Goal: Task Accomplishment & Management: Use online tool/utility

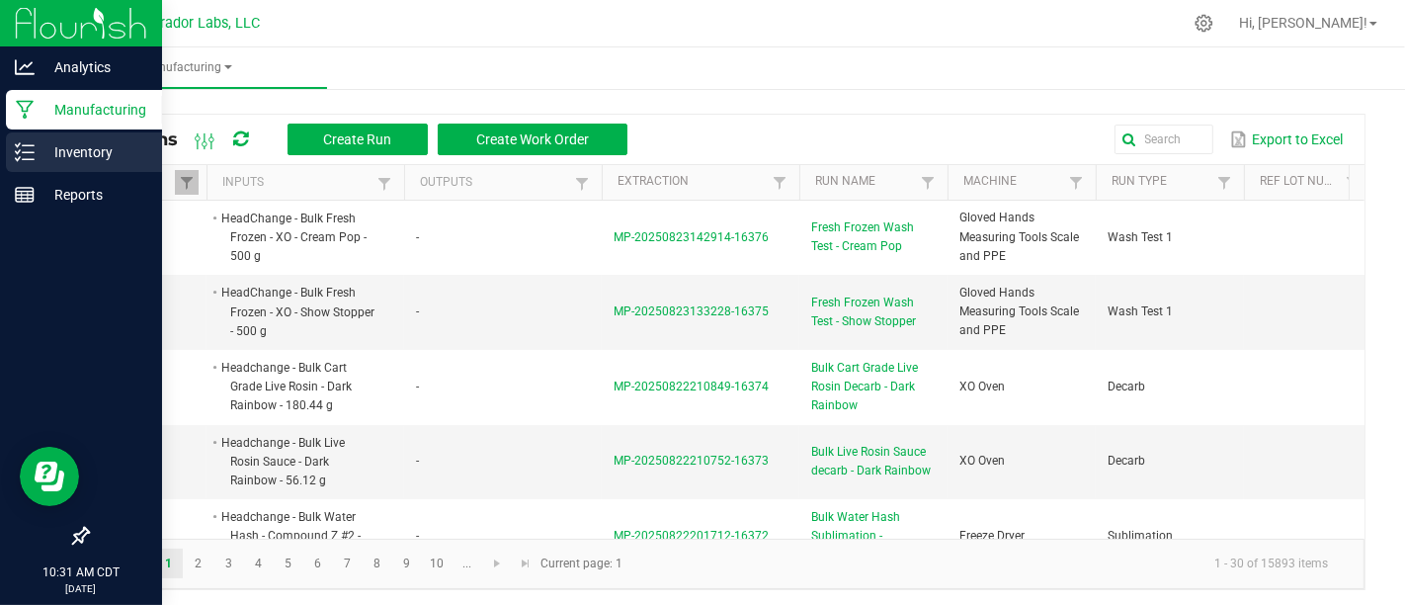
click at [70, 152] on p "Inventory" at bounding box center [94, 152] width 119 height 24
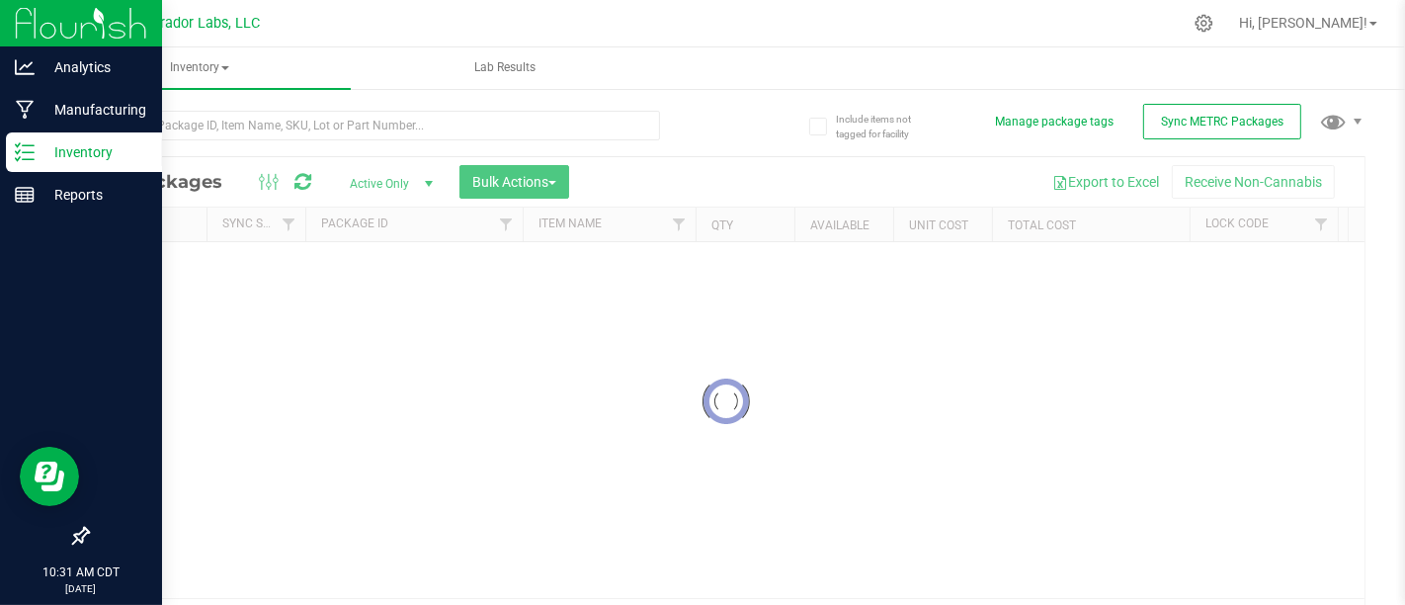
click at [256, 107] on div at bounding box center [406, 124] width 639 height 63
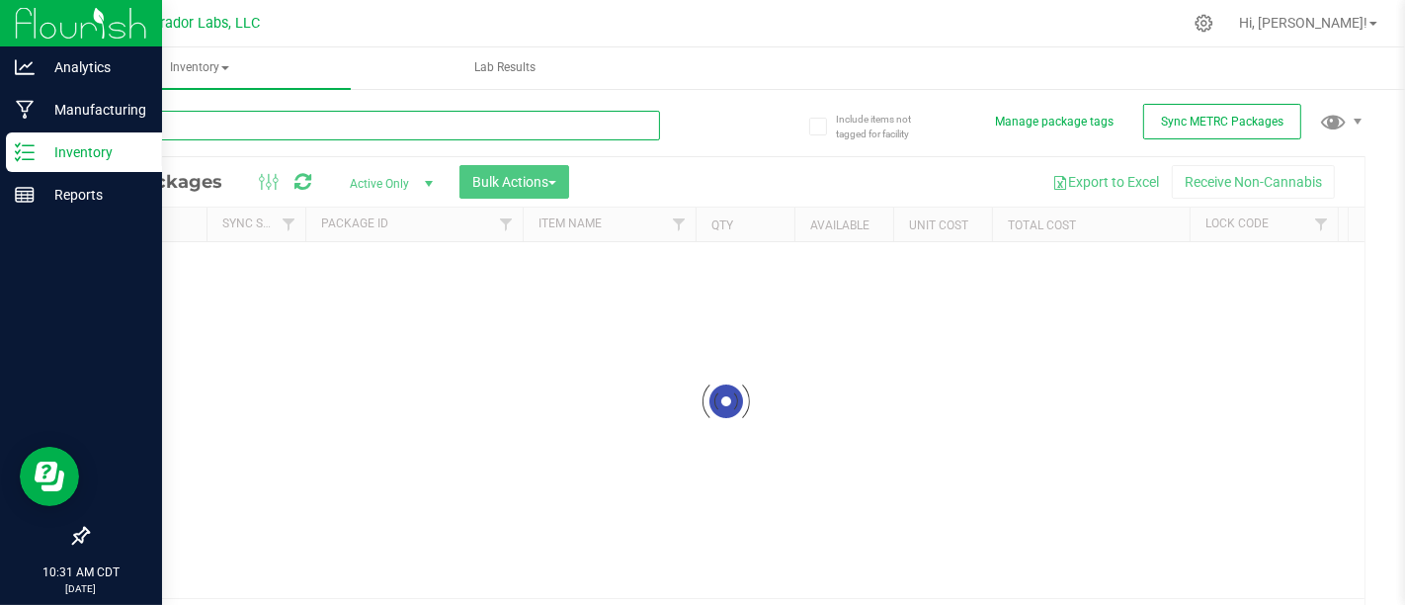
click at [259, 123] on input "text" at bounding box center [373, 126] width 573 height 30
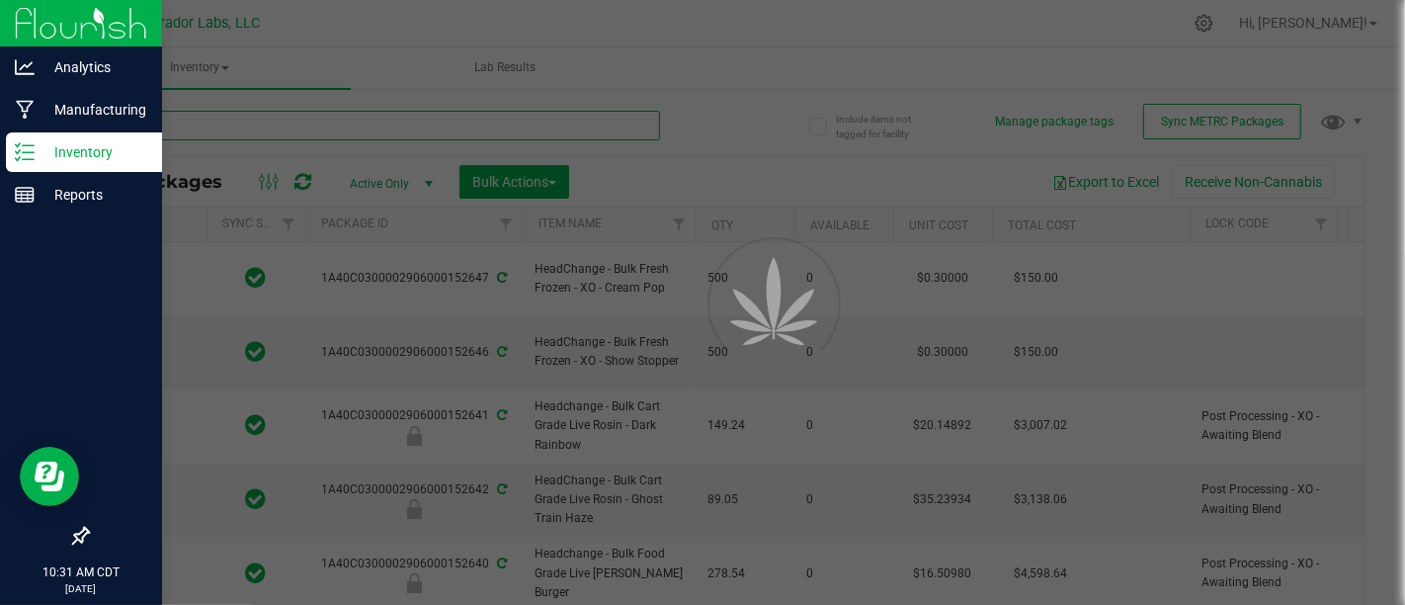
type input "[PERSON_NAME]"
type input "[DATE]"
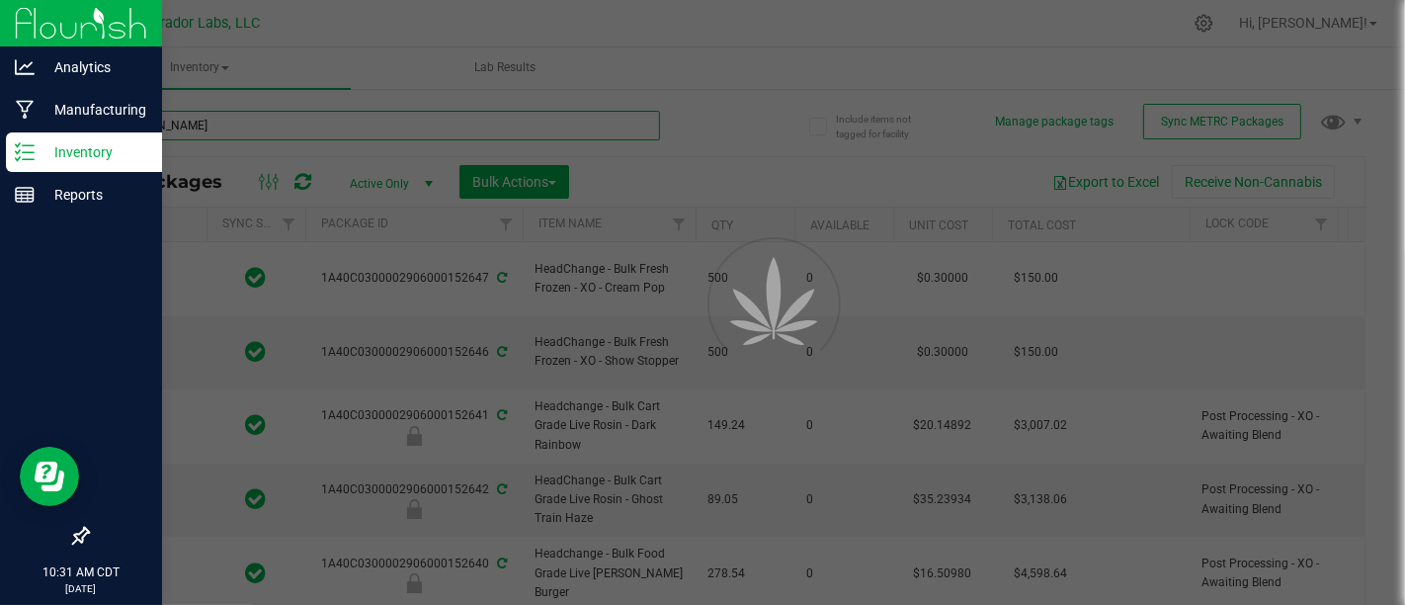
type input "[DATE]"
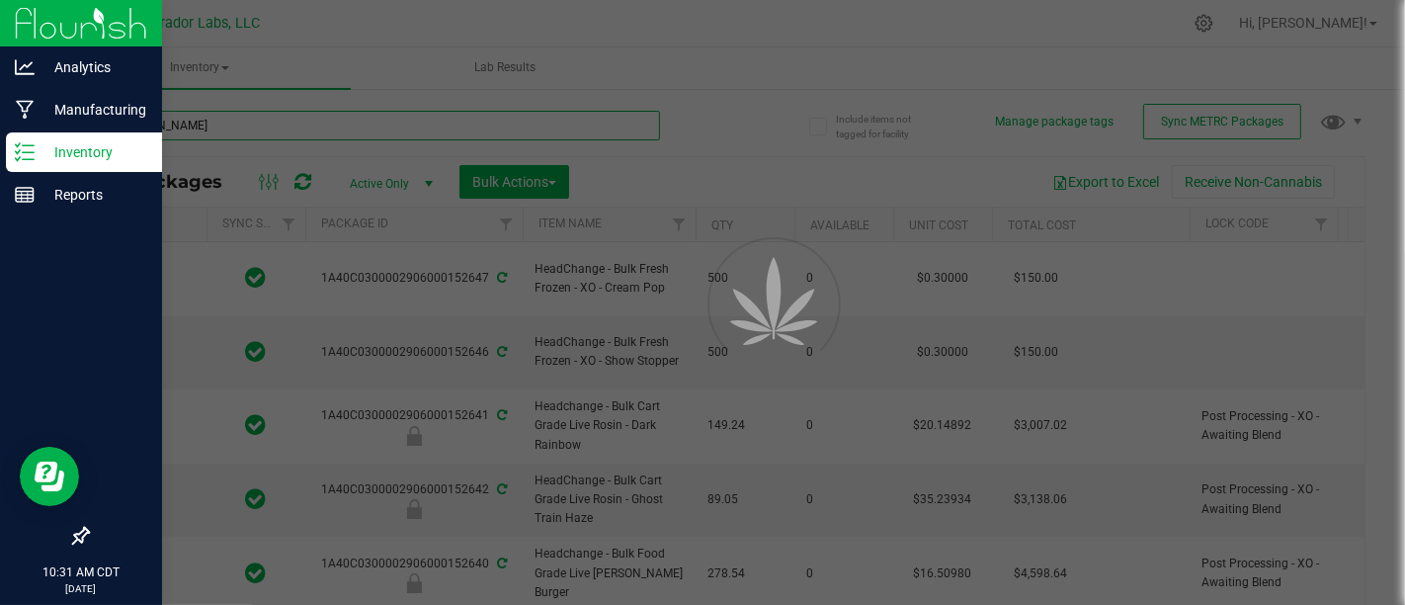
type input "[DATE]"
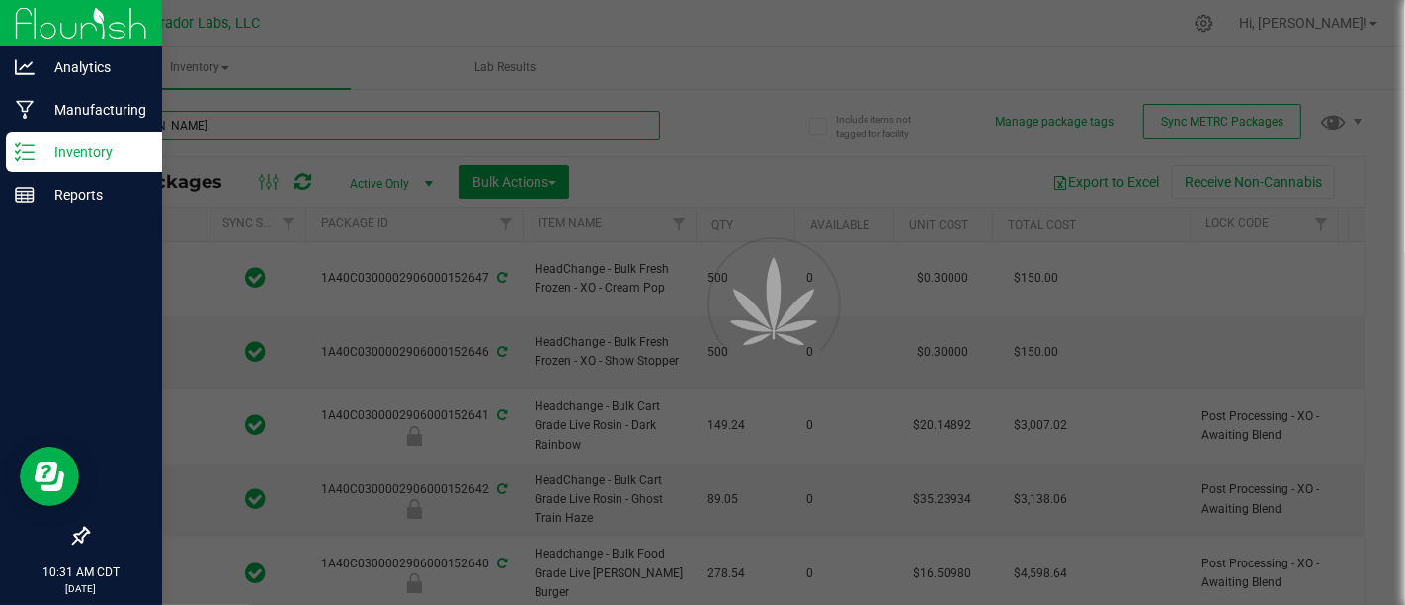
type input "[DATE]"
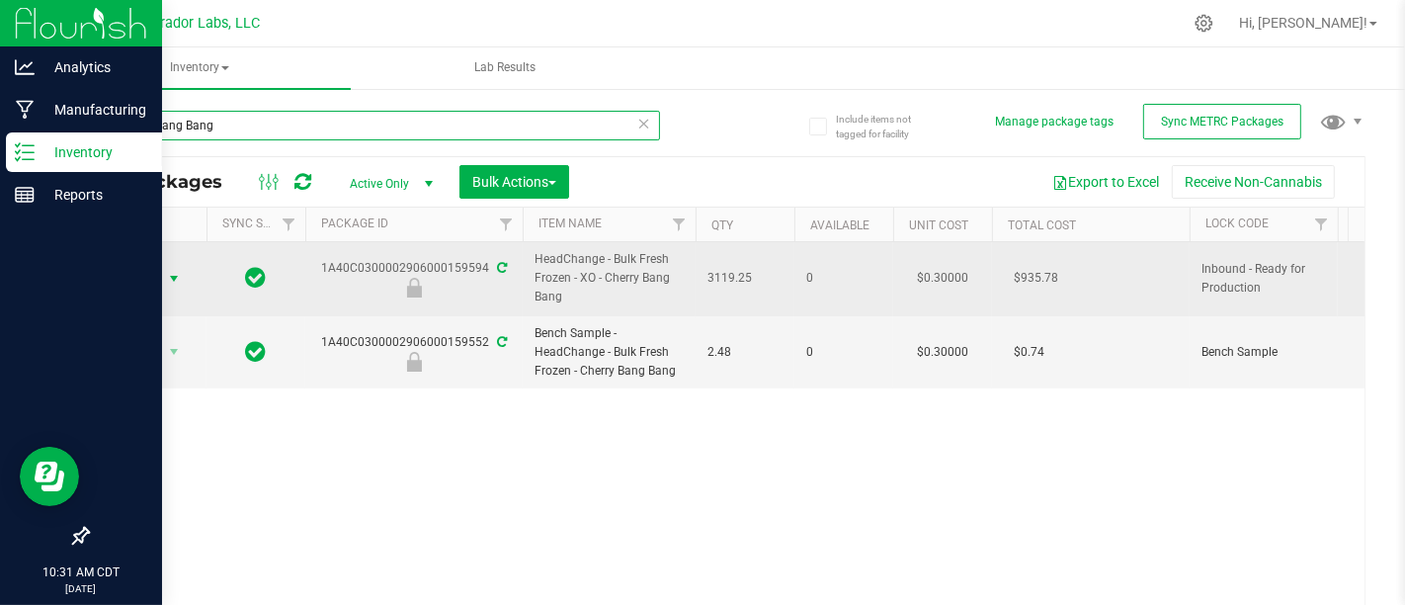
type input "Cherry Bang Bang"
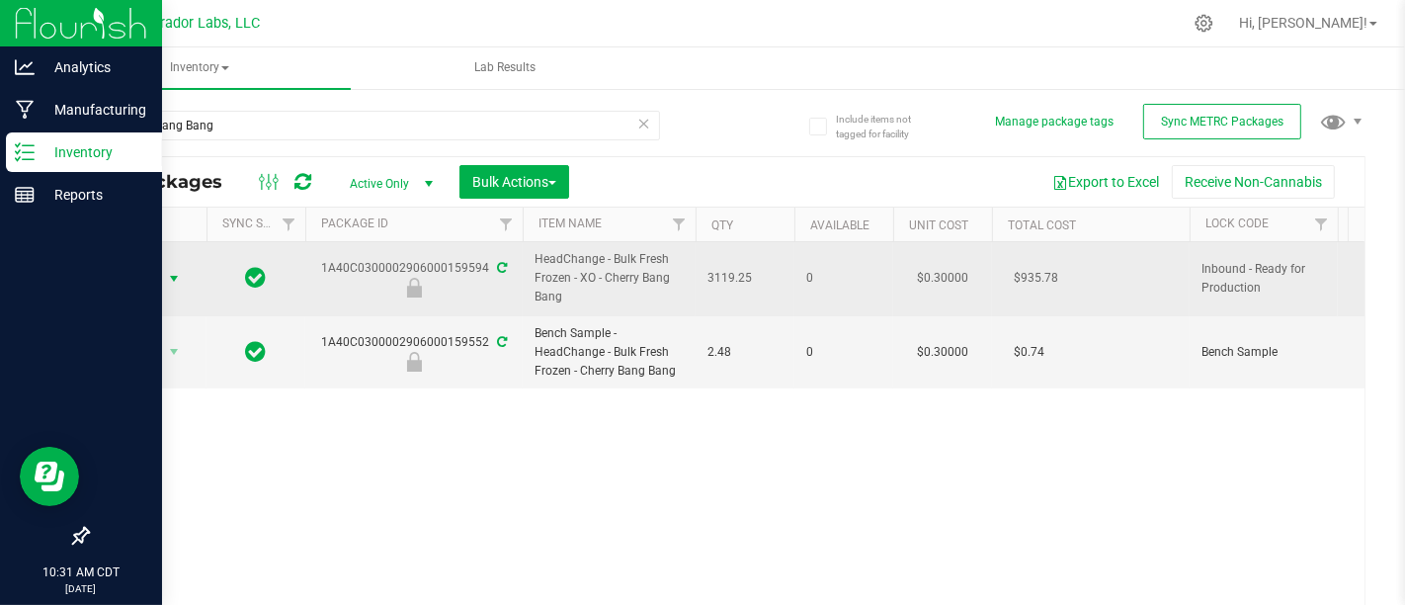
click at [113, 274] on span "Action" at bounding box center [134, 279] width 53 height 28
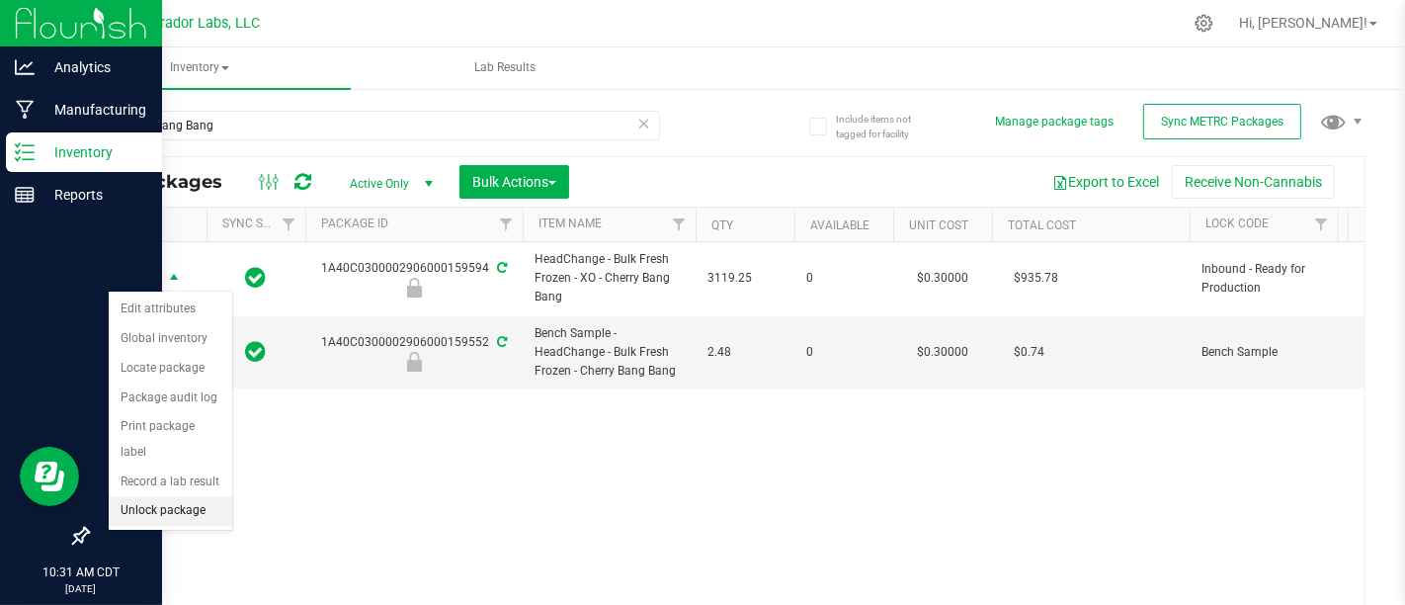
click at [157, 496] on li "Unlock package" at bounding box center [171, 511] width 124 height 30
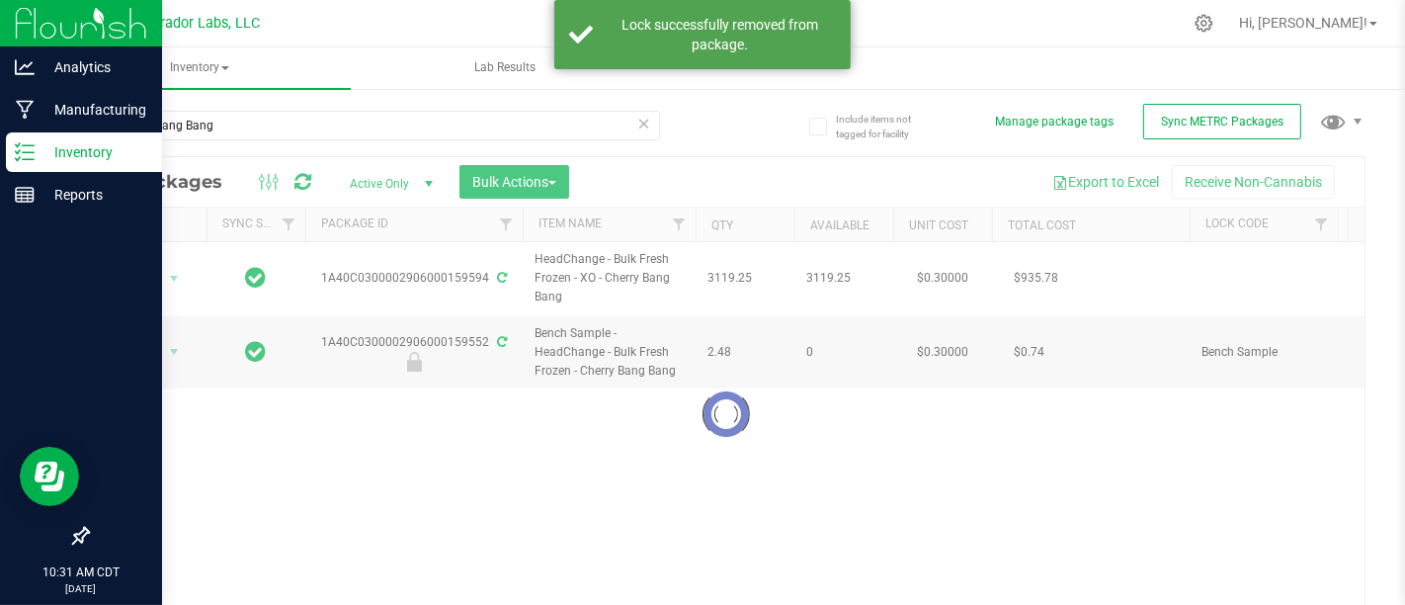
click at [160, 281] on div at bounding box center [726, 414] width 1277 height 514
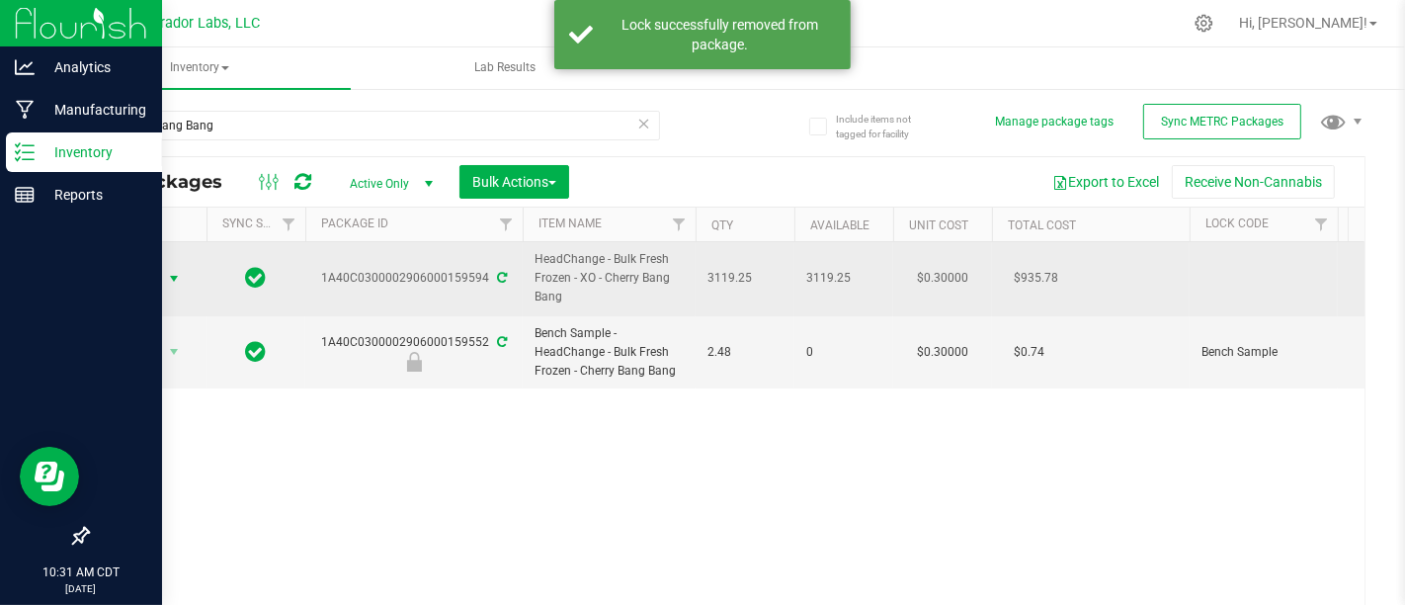
click at [160, 278] on span "Action" at bounding box center [134, 279] width 53 height 28
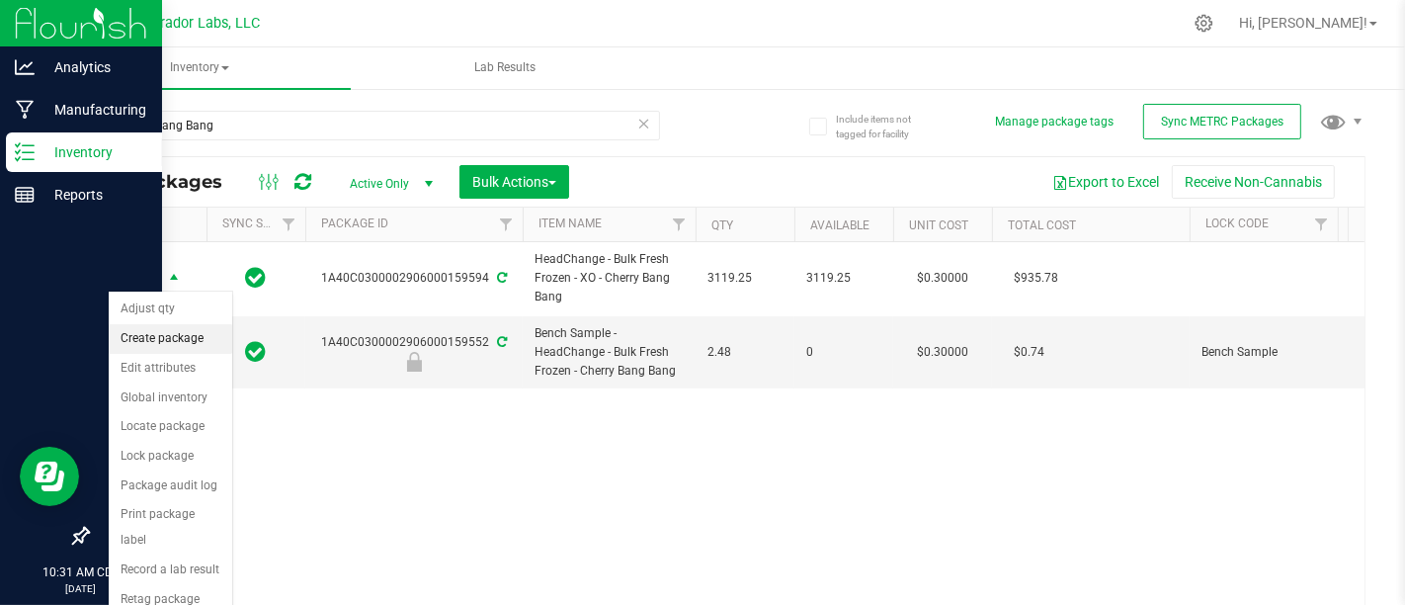
click at [164, 337] on li "Create package" at bounding box center [171, 339] width 124 height 30
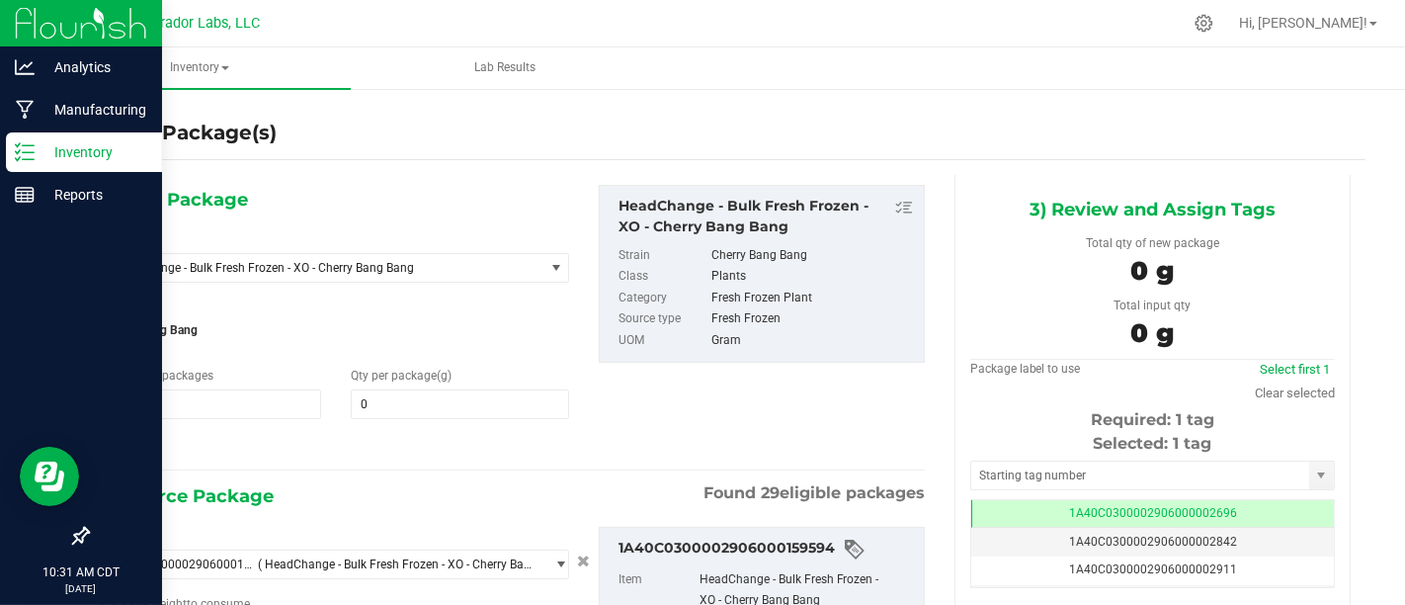
type input "0.0000"
click at [460, 402] on span at bounding box center [460, 404] width 219 height 30
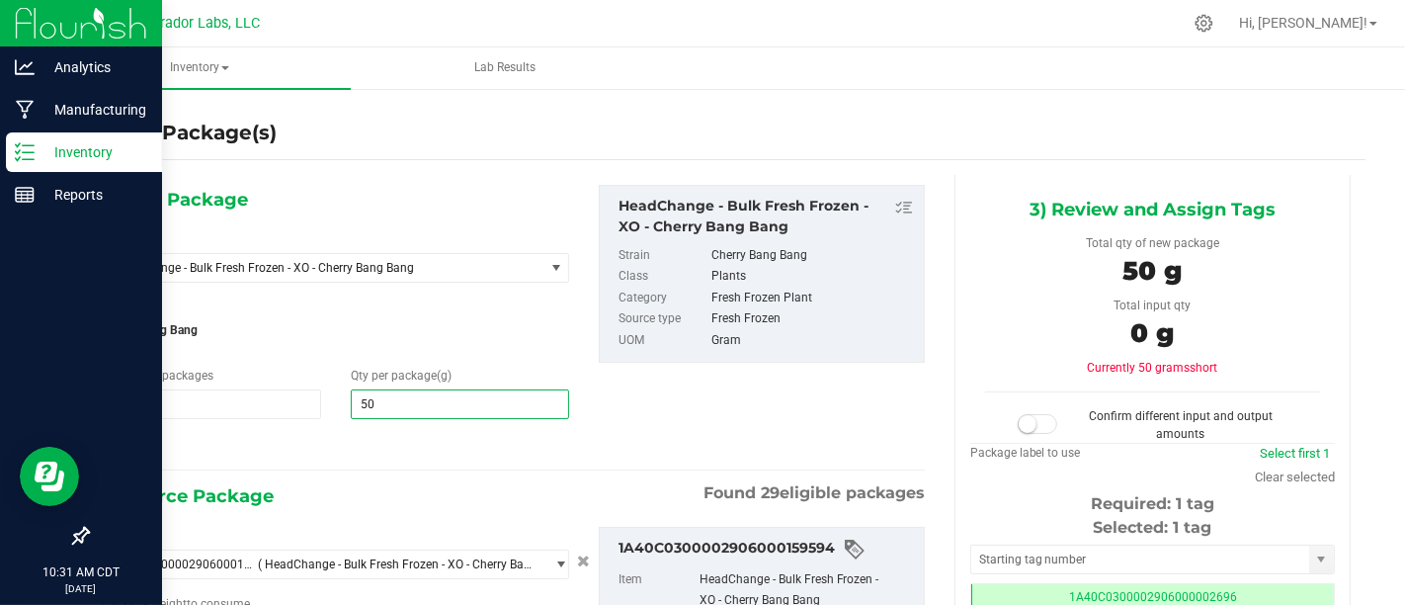
type input "500"
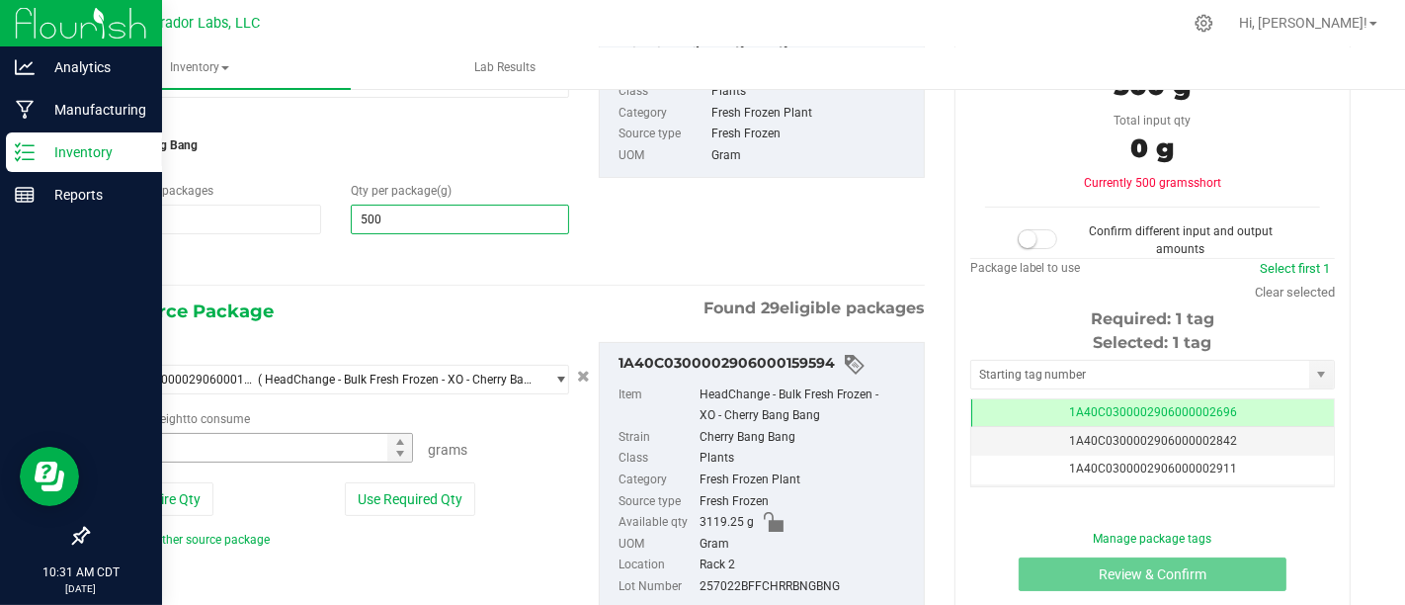
type input "500.0000"
click at [287, 456] on span at bounding box center [257, 448] width 311 height 30
type input "500"
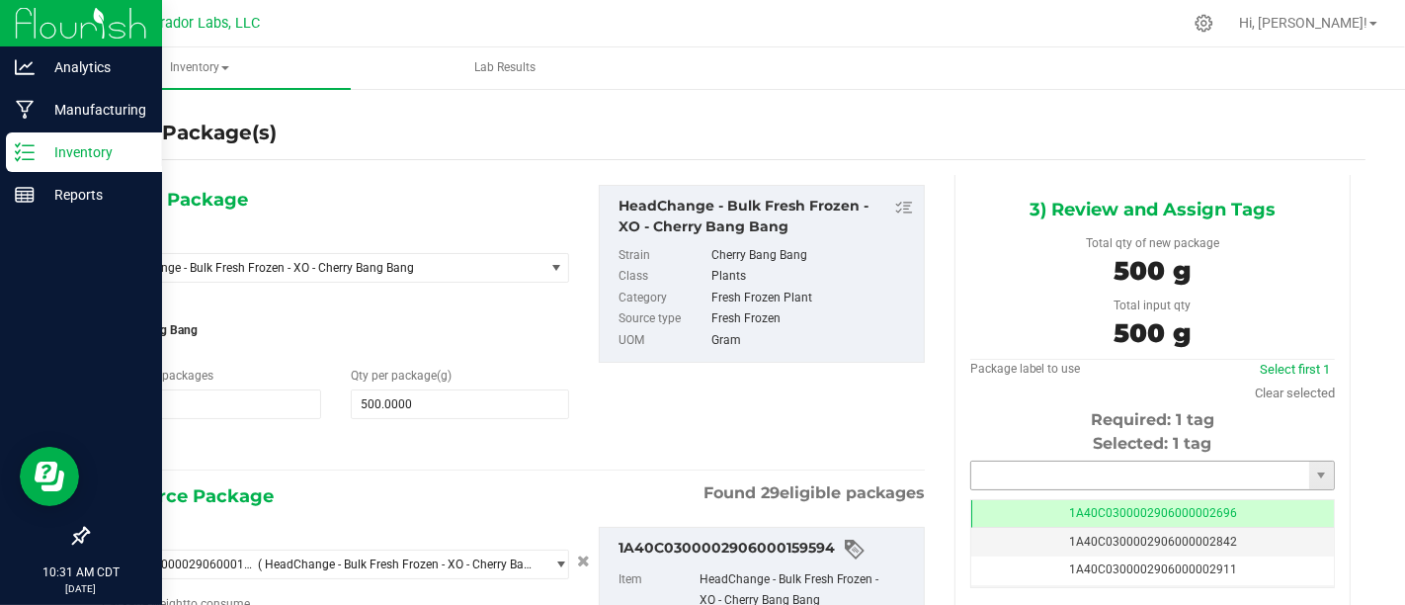
type input "500.0000 g"
click at [1036, 462] on input "text" at bounding box center [1140, 476] width 338 height 28
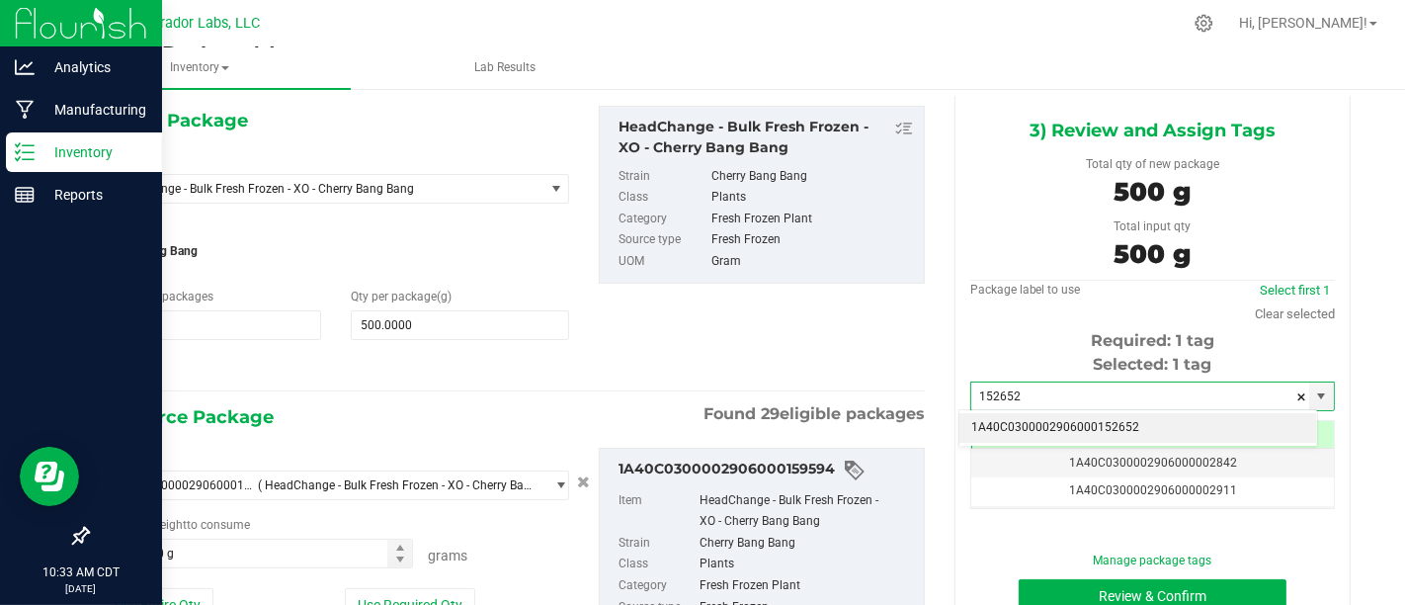
click at [1163, 425] on li "1A40C0300002906000152652" at bounding box center [1139, 428] width 358 height 30
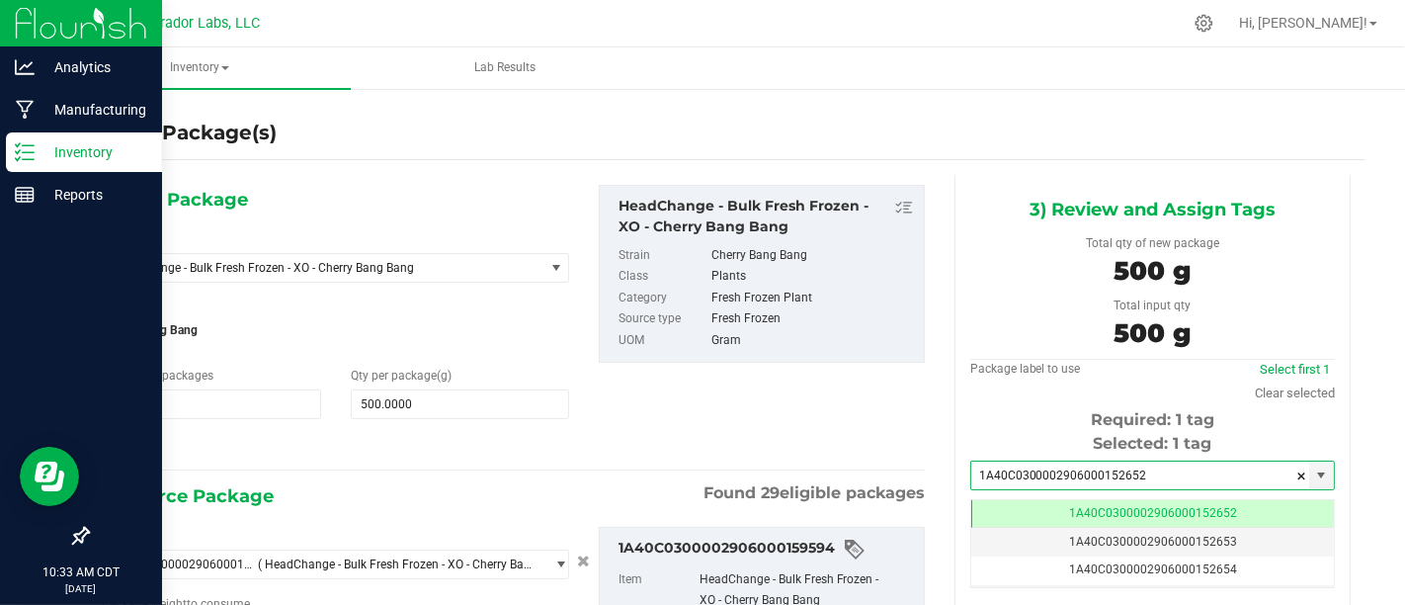
scroll to position [241, 0]
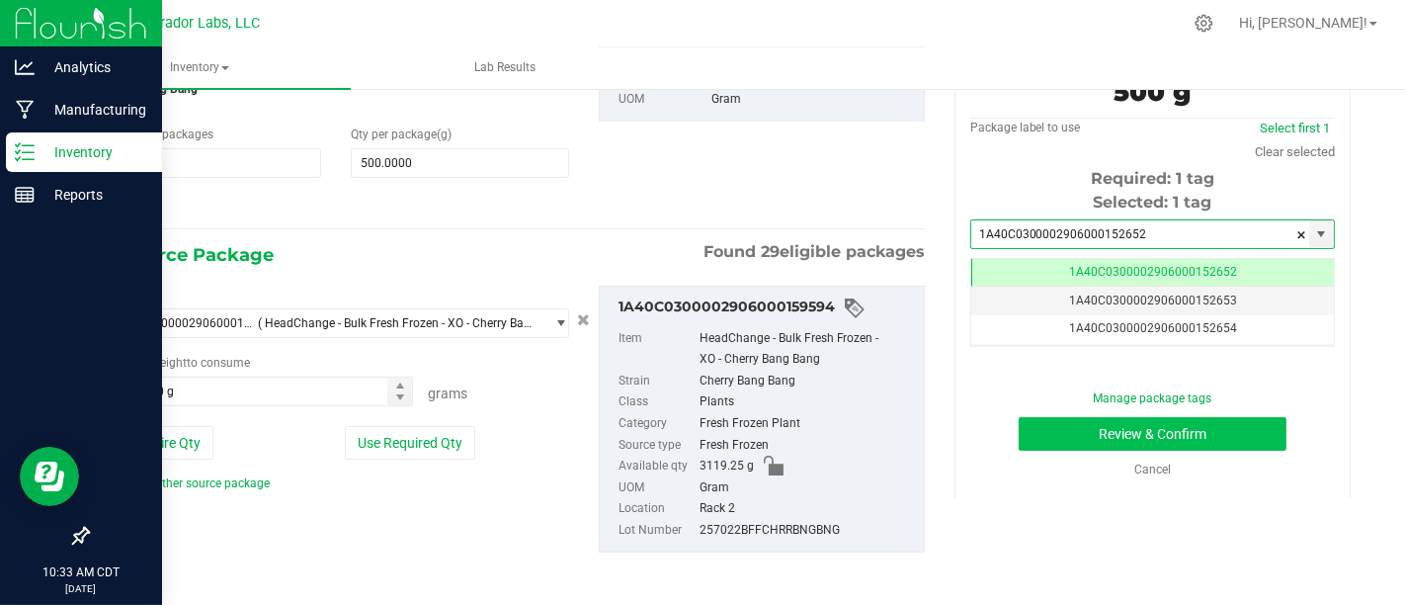
type input "1A40C0300002906000152652"
click at [1124, 427] on button "Review & Confirm" at bounding box center [1153, 434] width 268 height 34
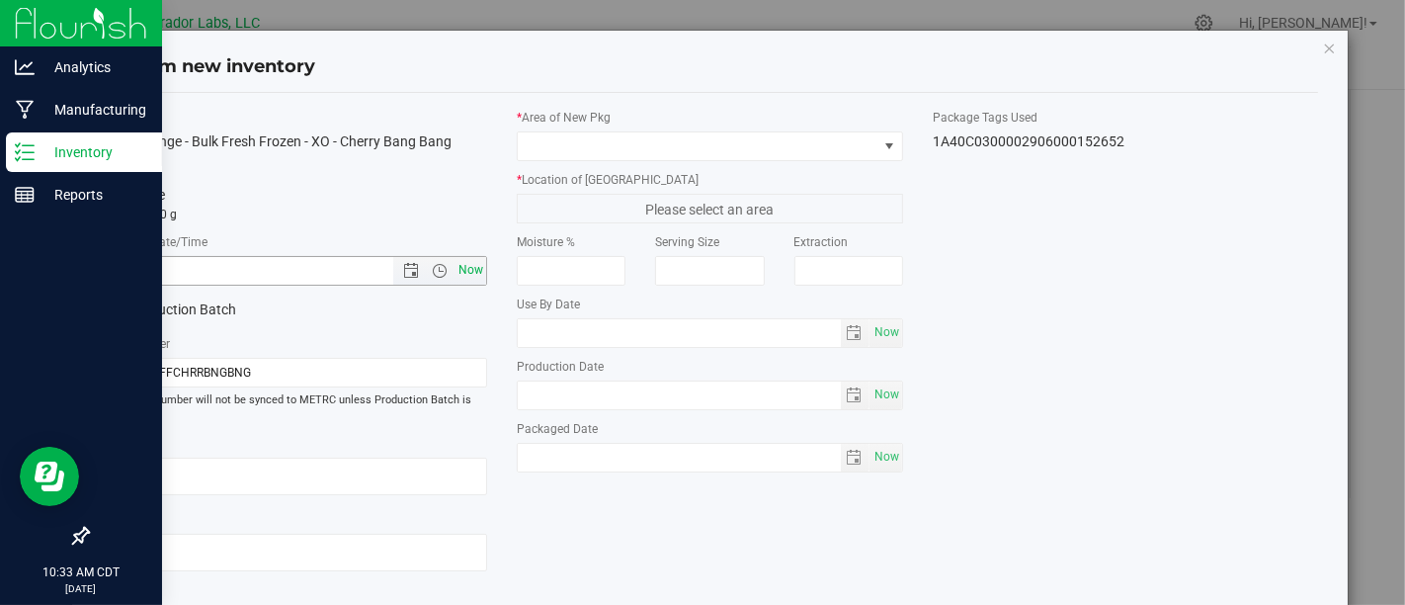
click at [463, 269] on span "Now" at bounding box center [472, 270] width 34 height 29
type input "[DATE] 10:33 AM"
click at [116, 311] on span at bounding box center [111, 310] width 18 height 18
click at [0, 0] on input "Production Batch" at bounding box center [0, 0] width 0 height 0
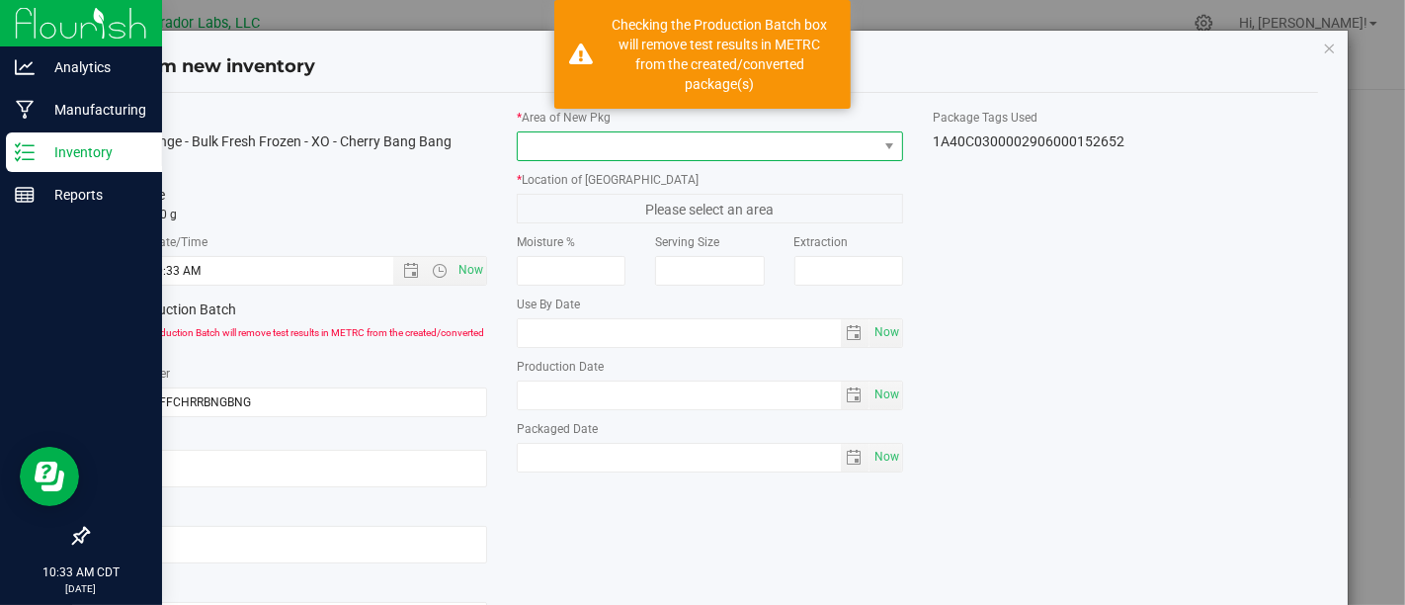
click at [722, 149] on span at bounding box center [697, 146] width 359 height 28
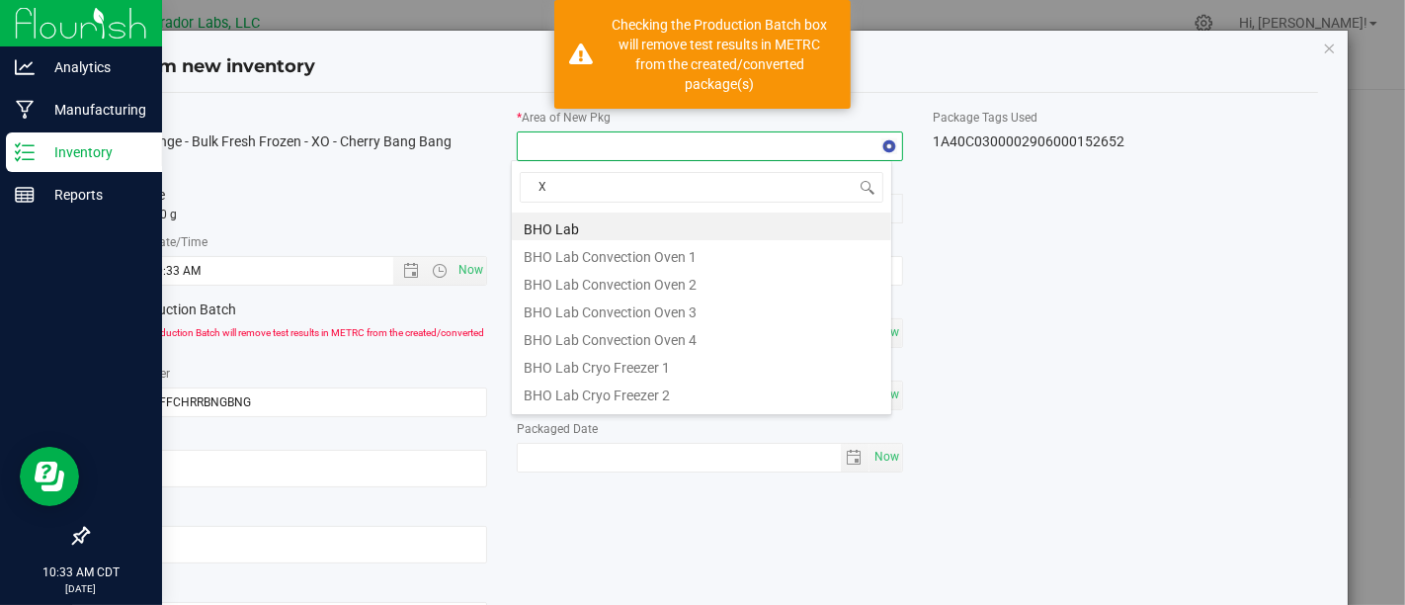
type input "Xo"
click at [751, 341] on li "XO Lab" at bounding box center [702, 337] width 380 height 28
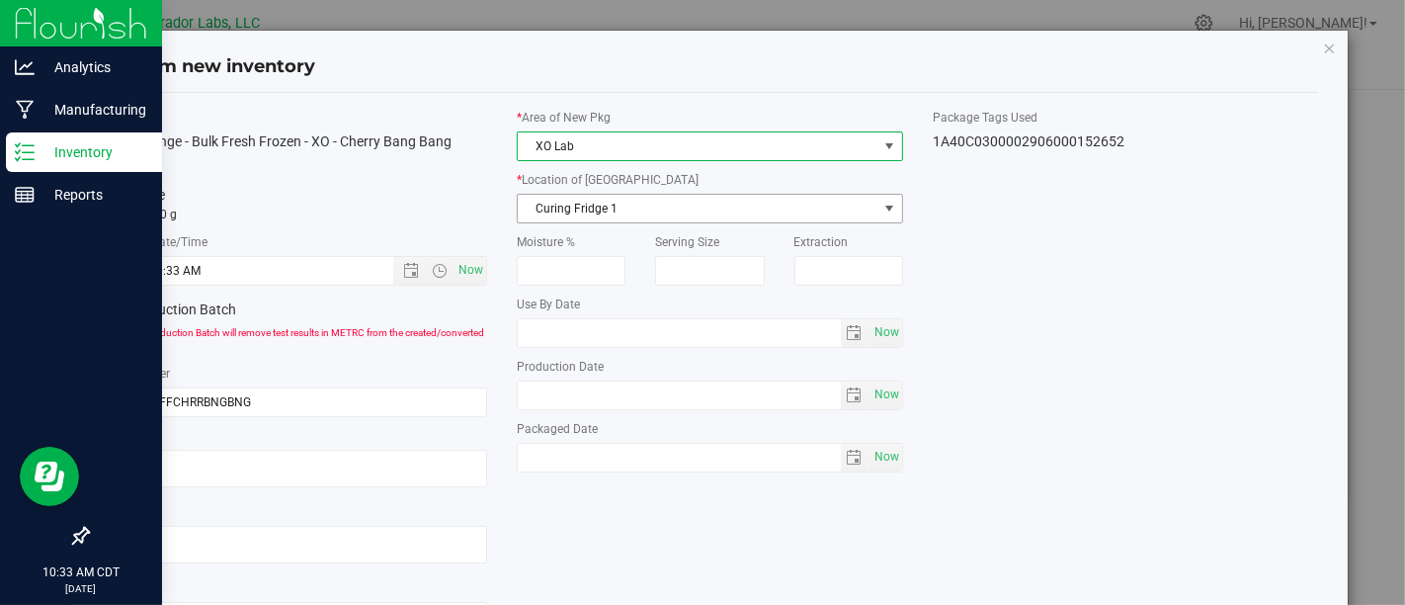
click at [861, 199] on span "Curing Fridge 1" at bounding box center [697, 209] width 359 height 28
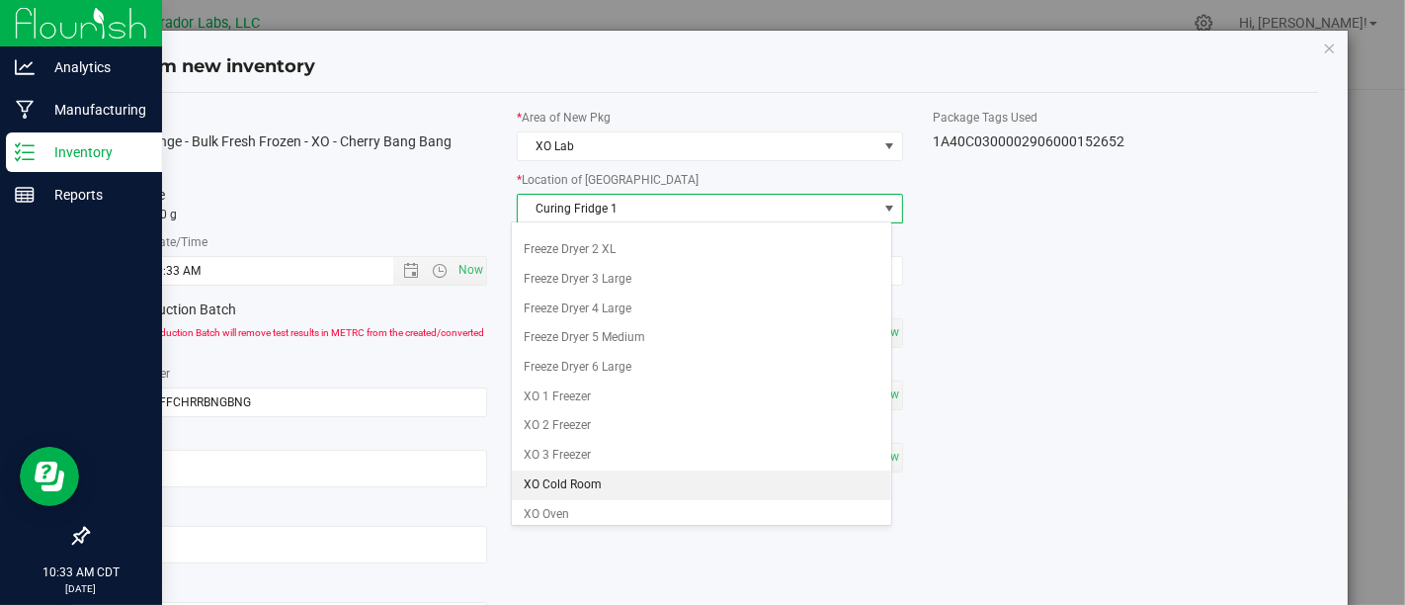
click at [736, 480] on li "XO Cold Room" at bounding box center [702, 485] width 380 height 30
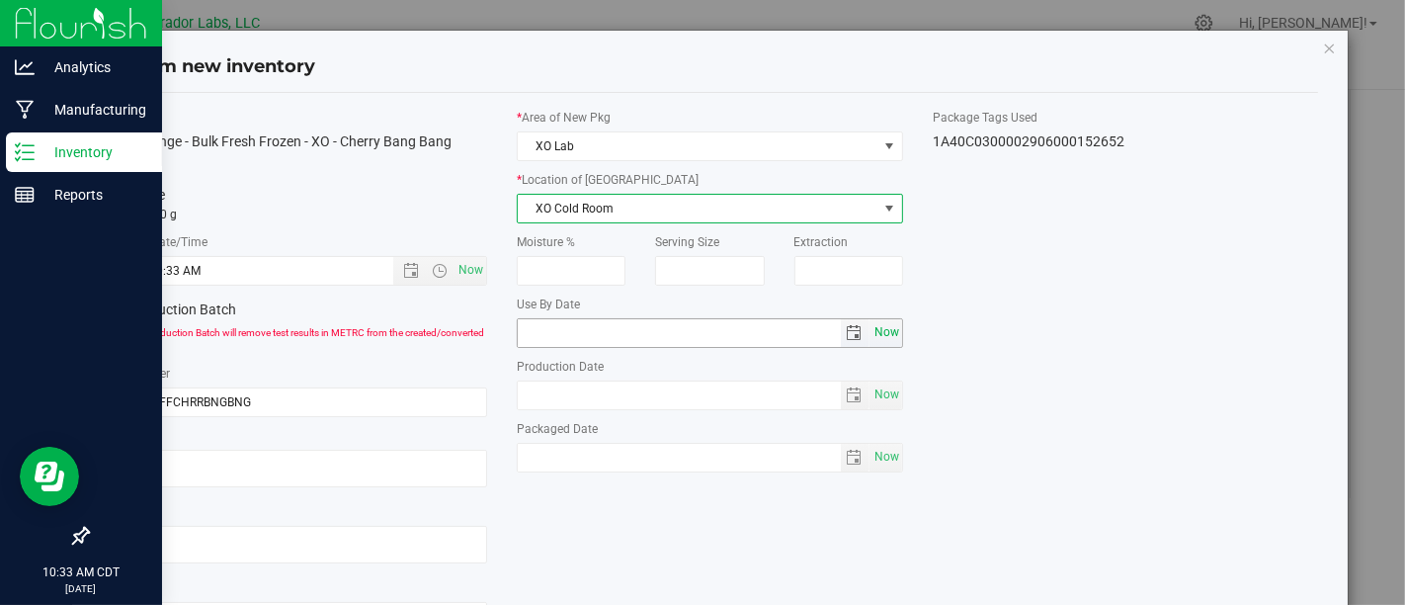
click at [873, 339] on span "Now" at bounding box center [887, 332] width 34 height 29
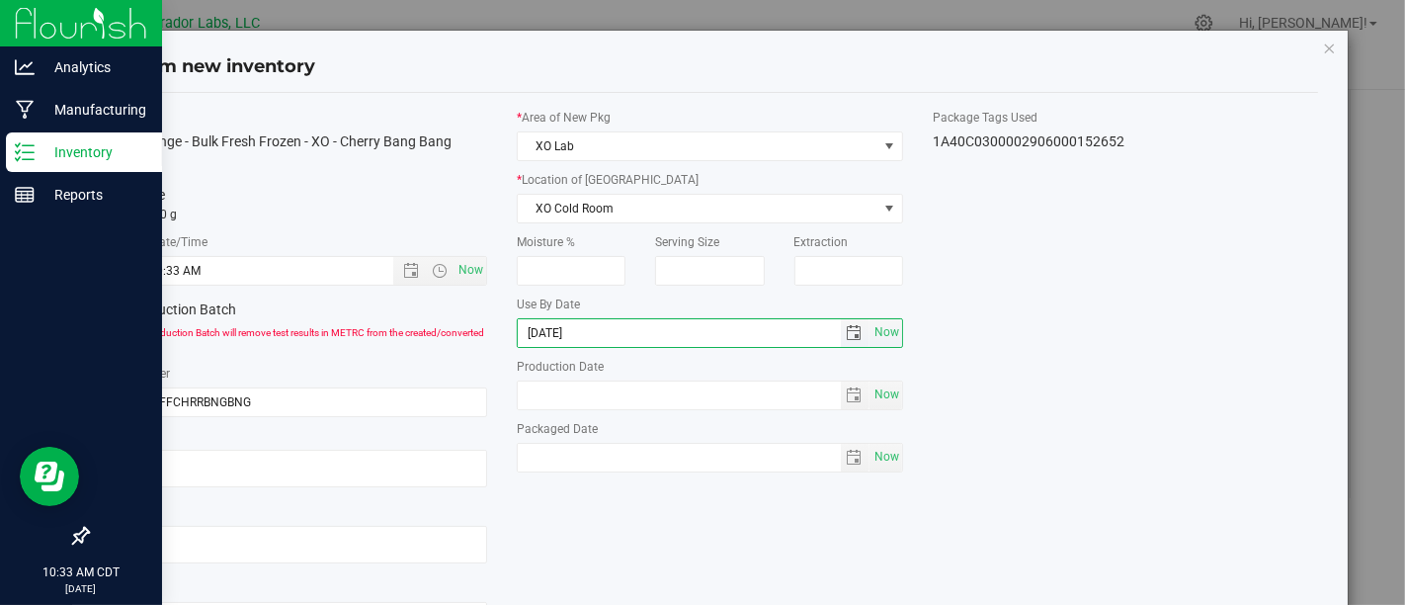
click at [549, 335] on input "[DATE]" at bounding box center [679, 333] width 323 height 28
type input "[DATE]"
click at [875, 393] on span "Now" at bounding box center [887, 394] width 34 height 29
type input "[DATE]"
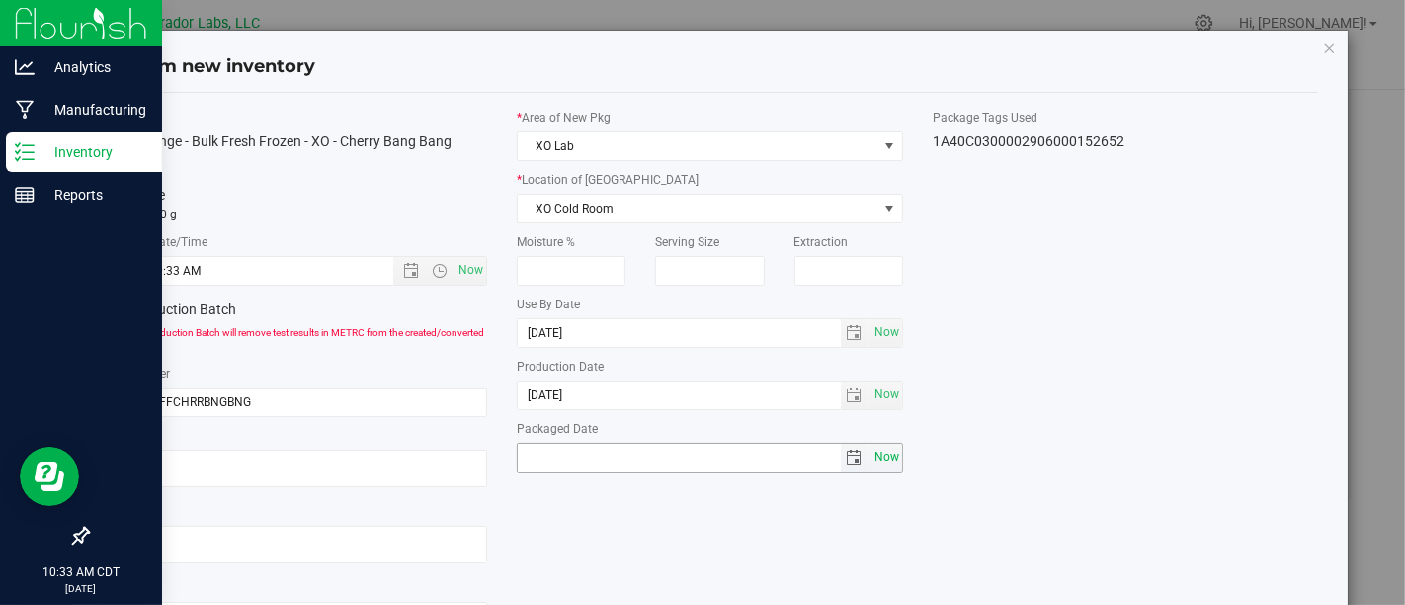
click at [881, 466] on span "Now" at bounding box center [887, 457] width 34 height 29
type input "[DATE]"
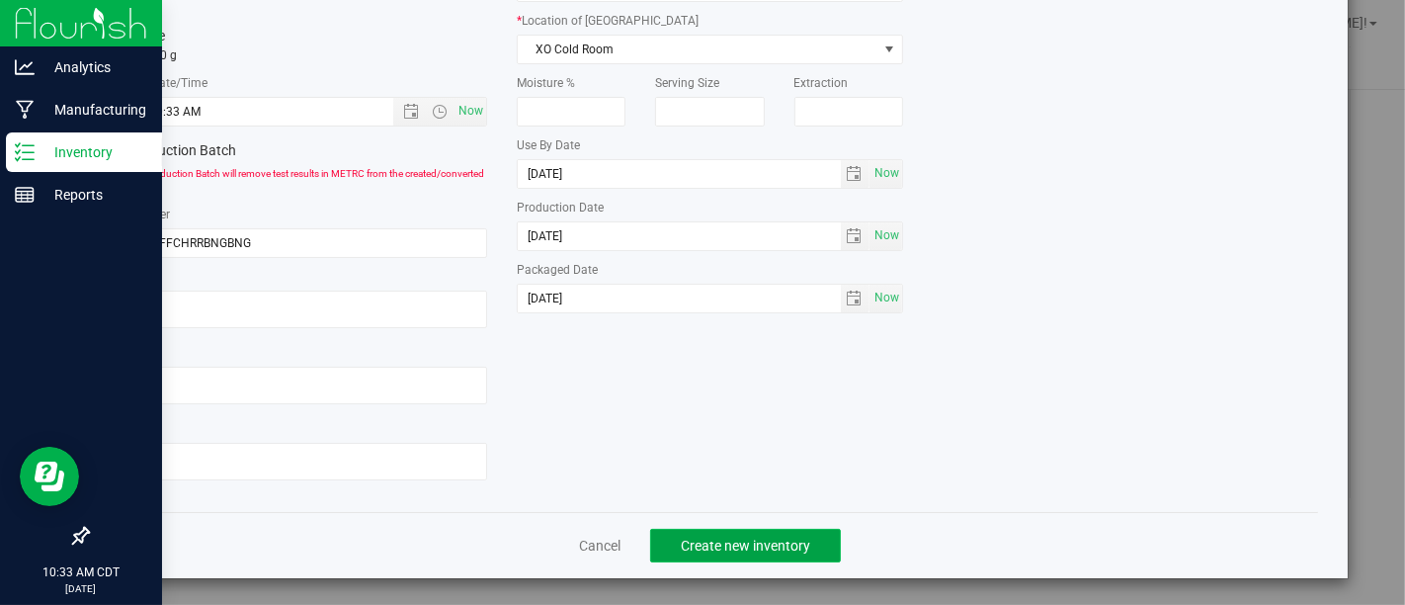
click at [780, 530] on button "Create new inventory" at bounding box center [745, 546] width 191 height 34
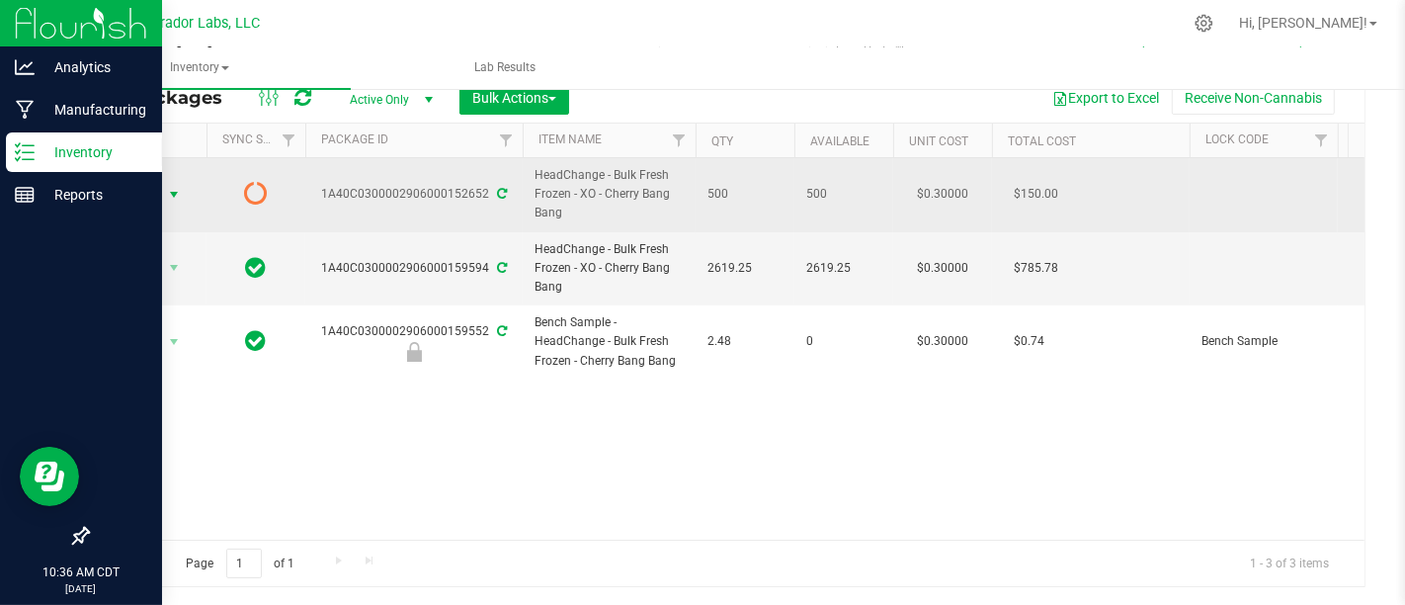
click at [150, 193] on span "Action" at bounding box center [134, 195] width 53 height 28
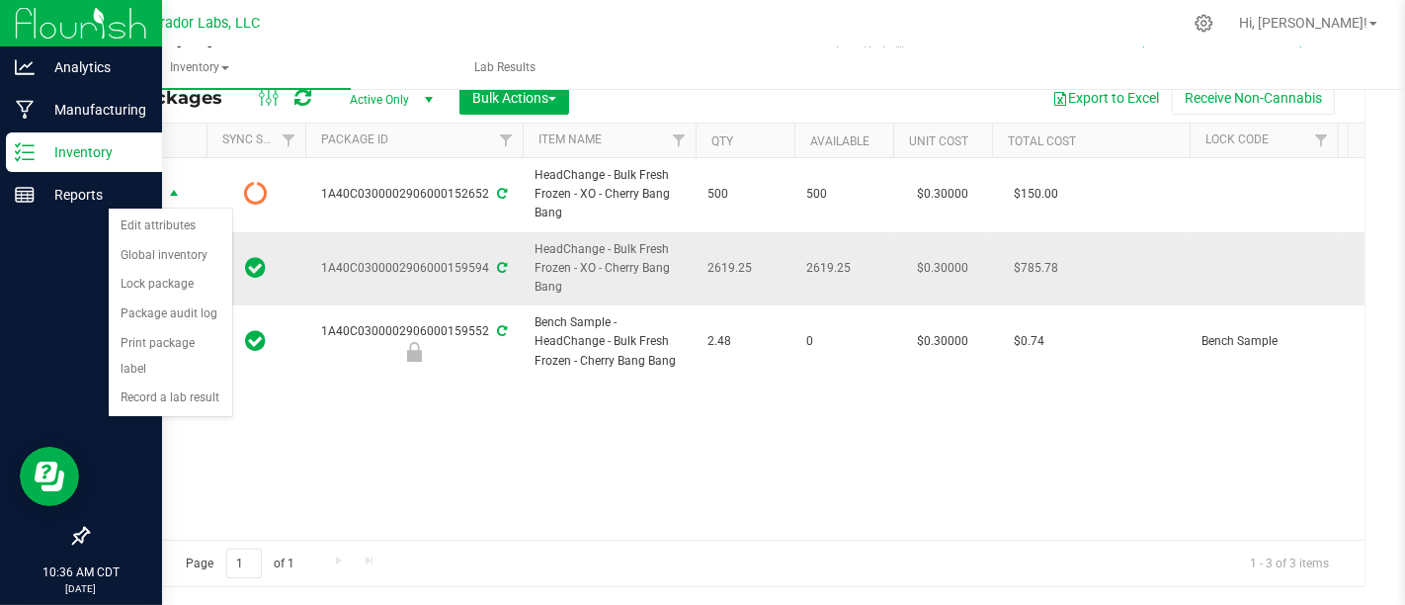
click at [333, 280] on td "1A40C0300002906000159594" at bounding box center [413, 269] width 217 height 74
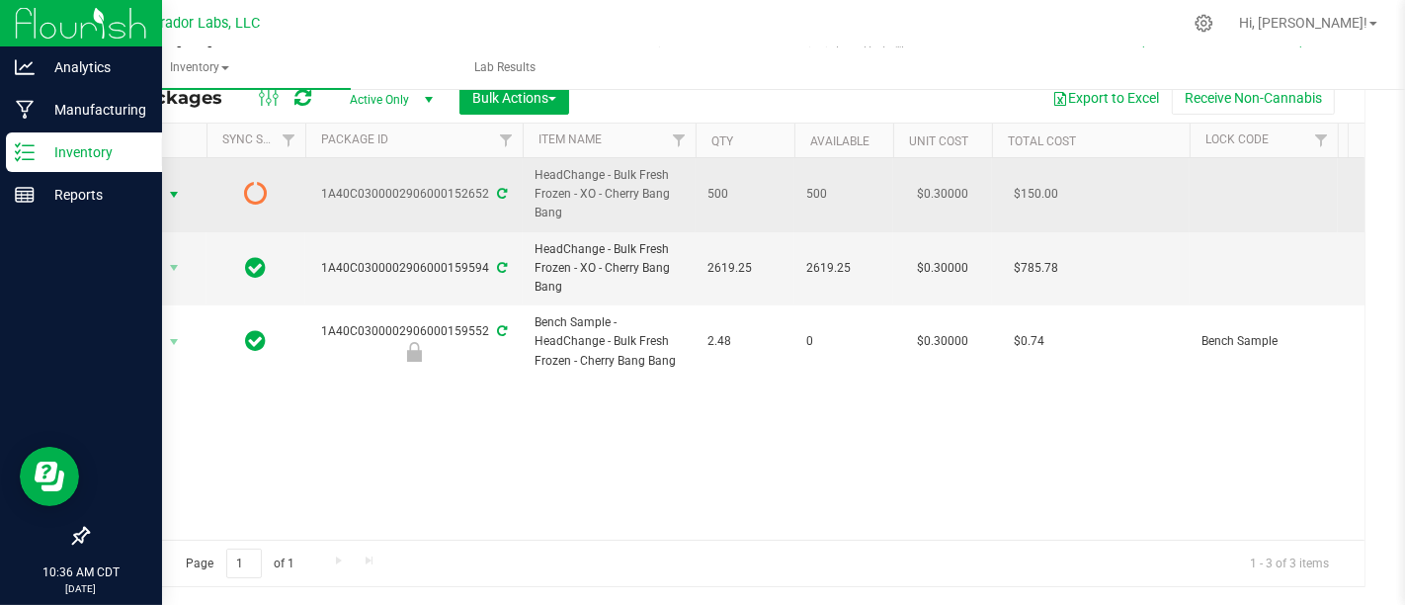
click at [175, 190] on span "select" at bounding box center [174, 195] width 16 height 16
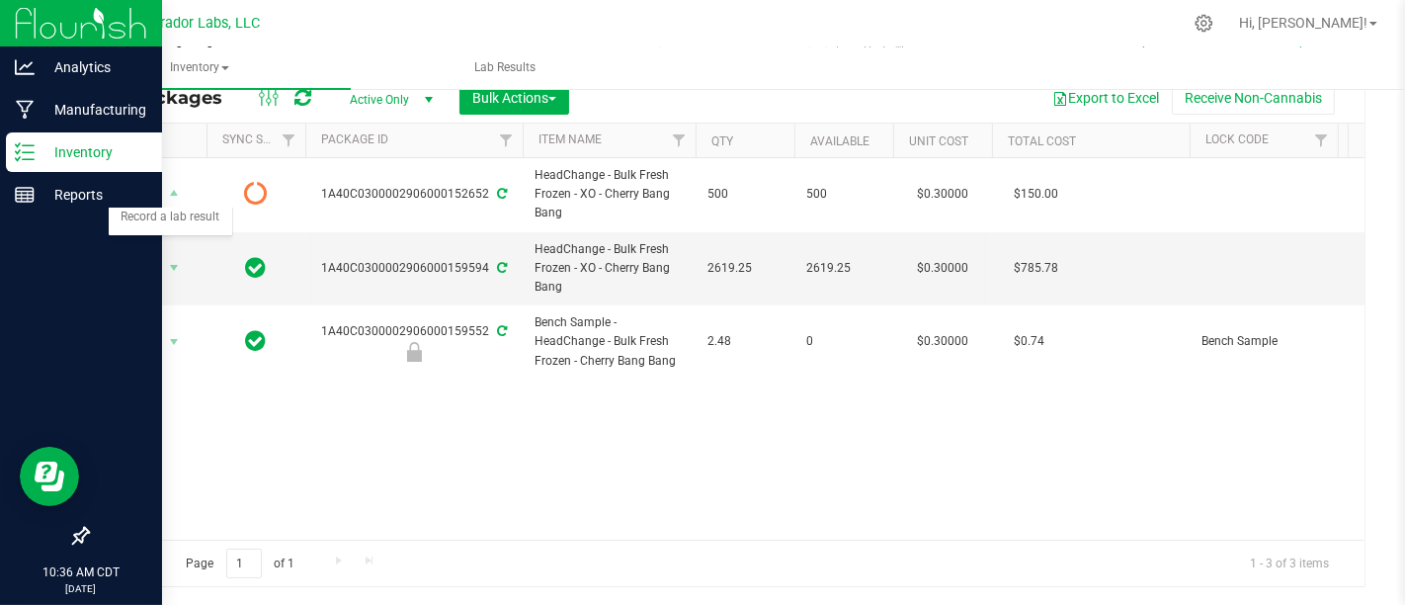
click at [446, 465] on div "Action Action Edit attributes Global inventory Lock package Package audit log P…" at bounding box center [726, 348] width 1277 height 381
click at [141, 266] on span "Action" at bounding box center [134, 268] width 53 height 28
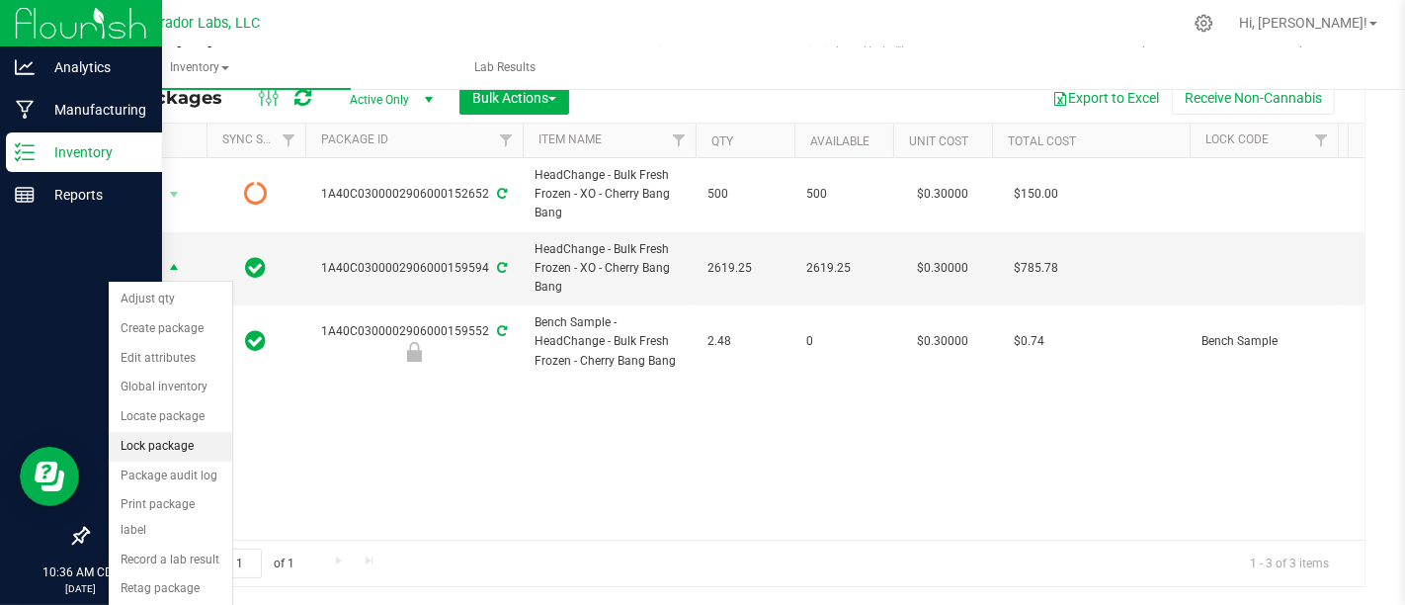
click at [169, 439] on li "Lock package" at bounding box center [171, 447] width 124 height 30
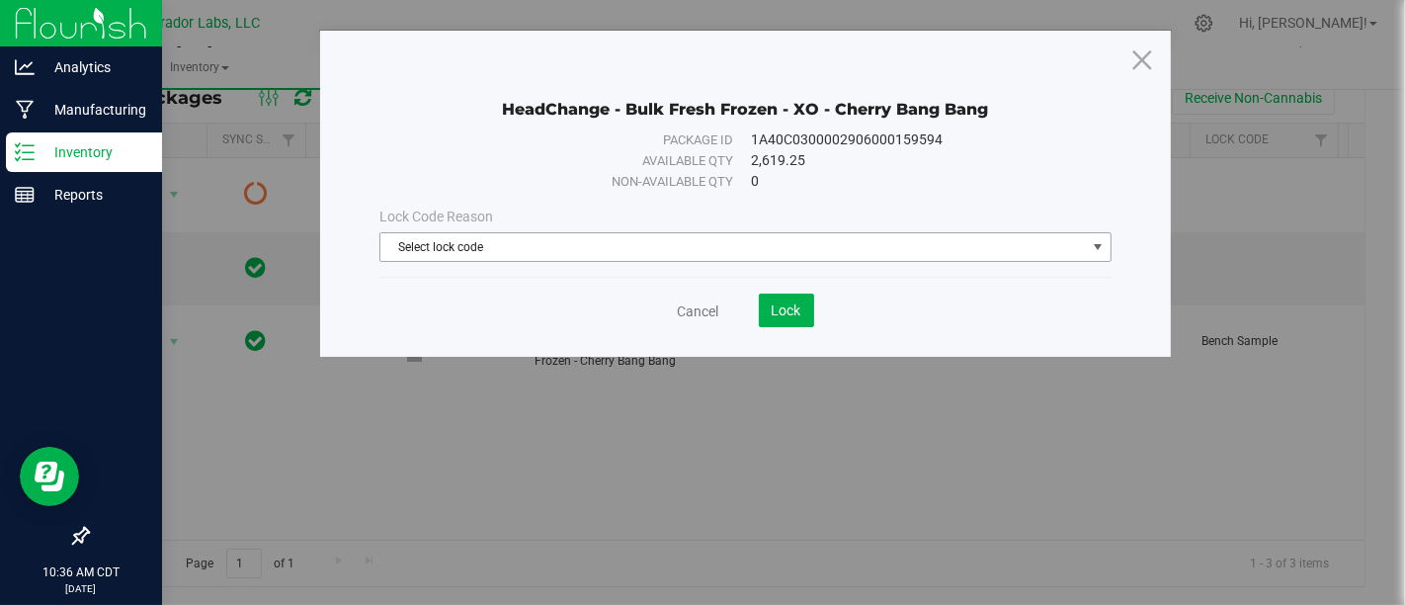
click at [712, 261] on div "Select lock code Select lock code Quarantine Lock Ready for Menu Bench Sample E…" at bounding box center [745, 247] width 731 height 30
click at [689, 249] on span "Select lock code" at bounding box center [732, 247] width 705 height 28
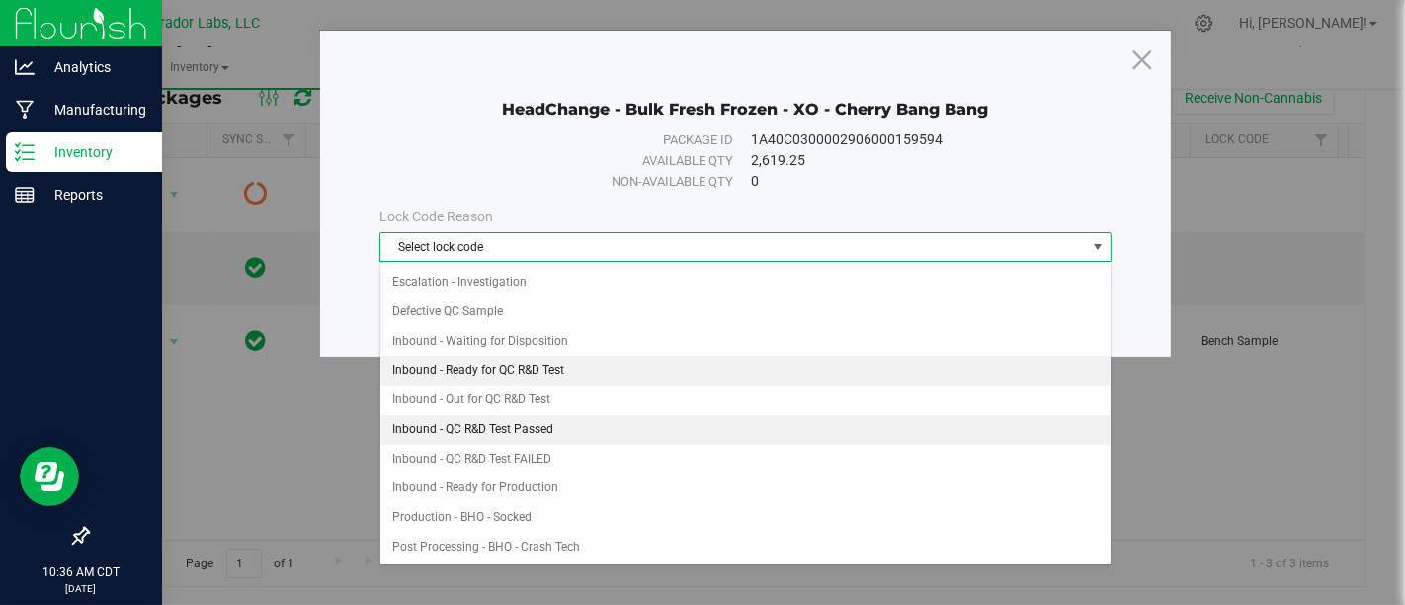
scroll to position [87, 0]
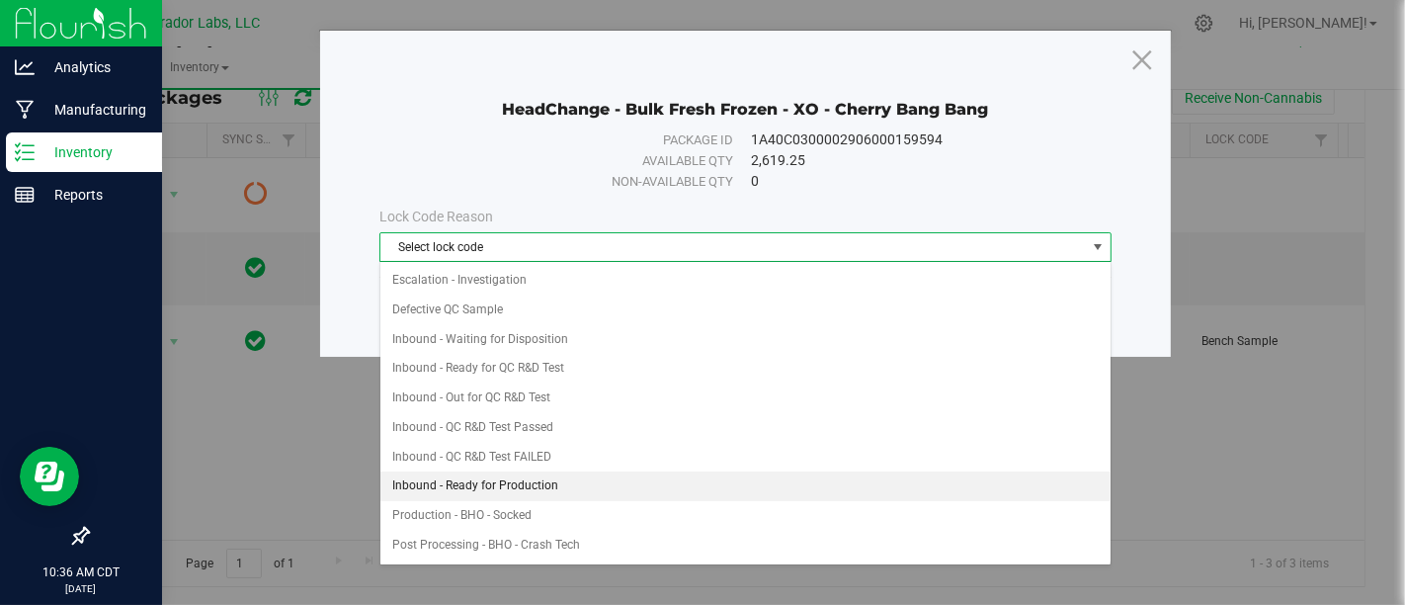
click at [645, 471] on li "Inbound - Ready for Production" at bounding box center [745, 486] width 730 height 30
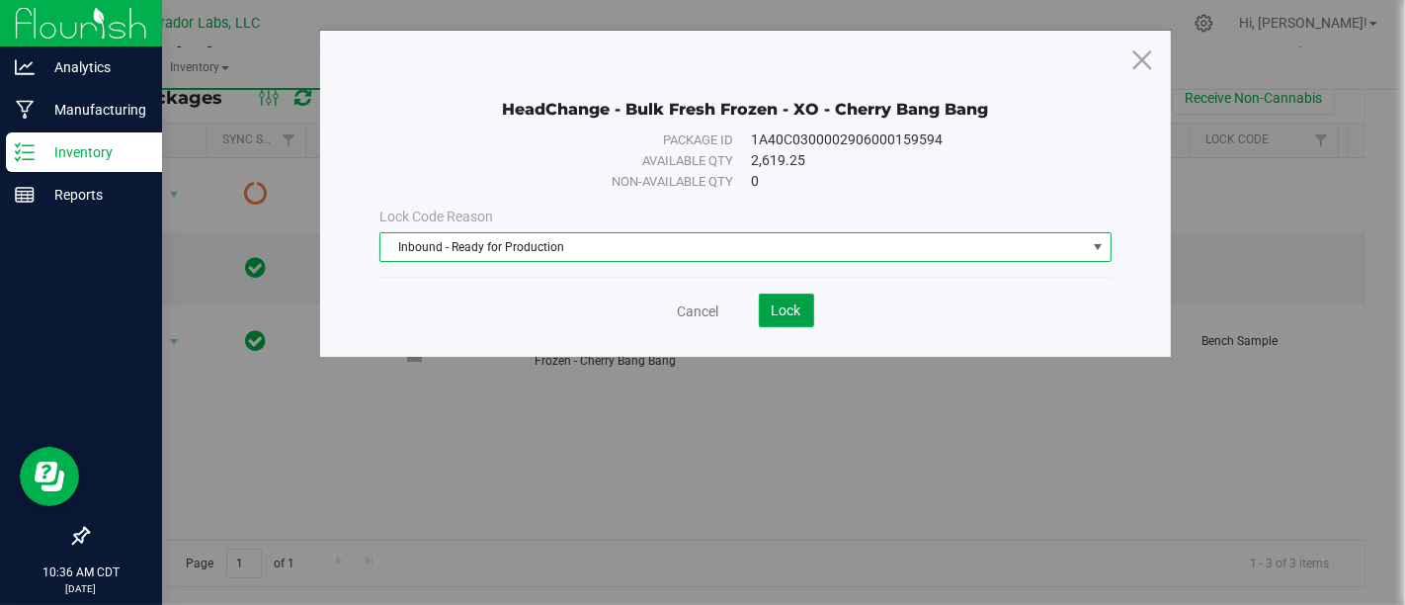
click at [784, 317] on button "Lock" at bounding box center [786, 311] width 55 height 34
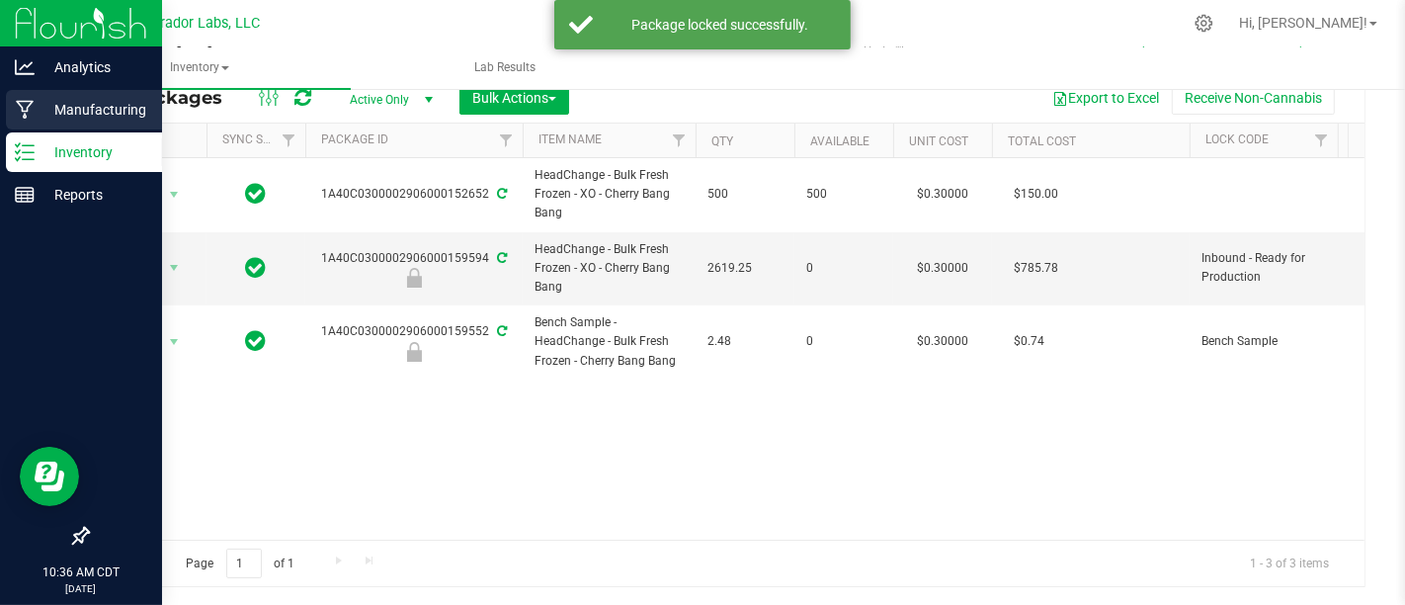
click at [17, 111] on icon at bounding box center [25, 110] width 19 height 20
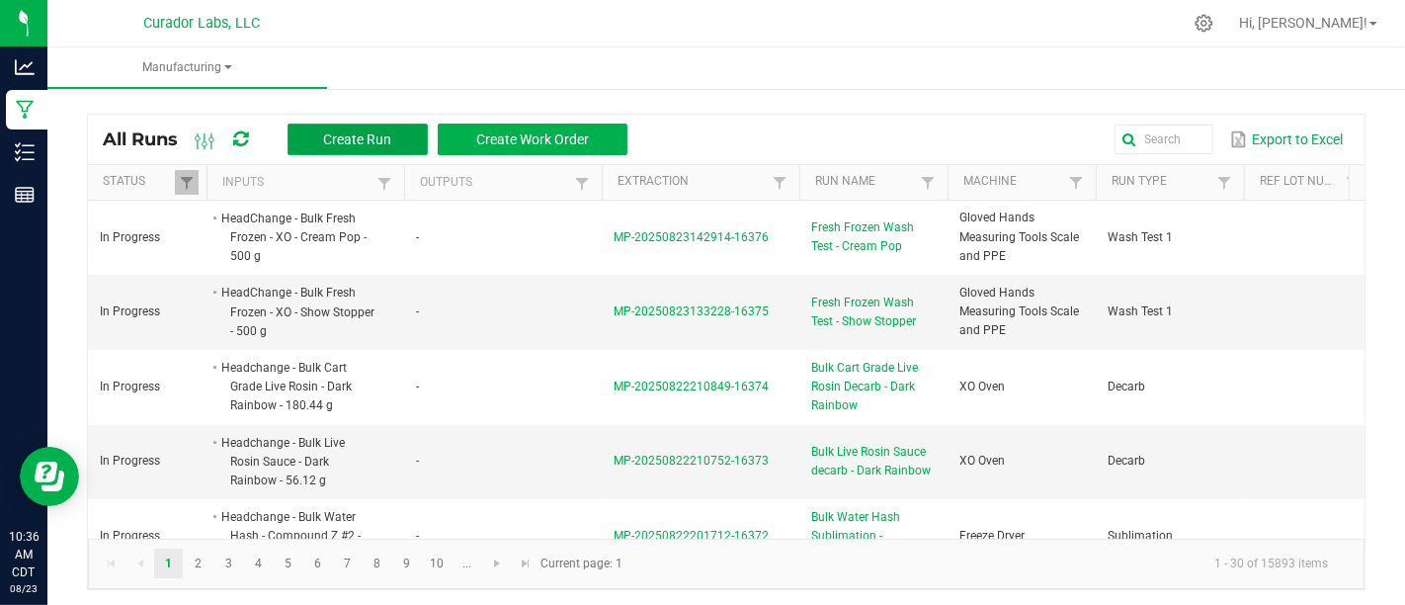
click at [325, 137] on span "Create Run" at bounding box center [357, 139] width 68 height 16
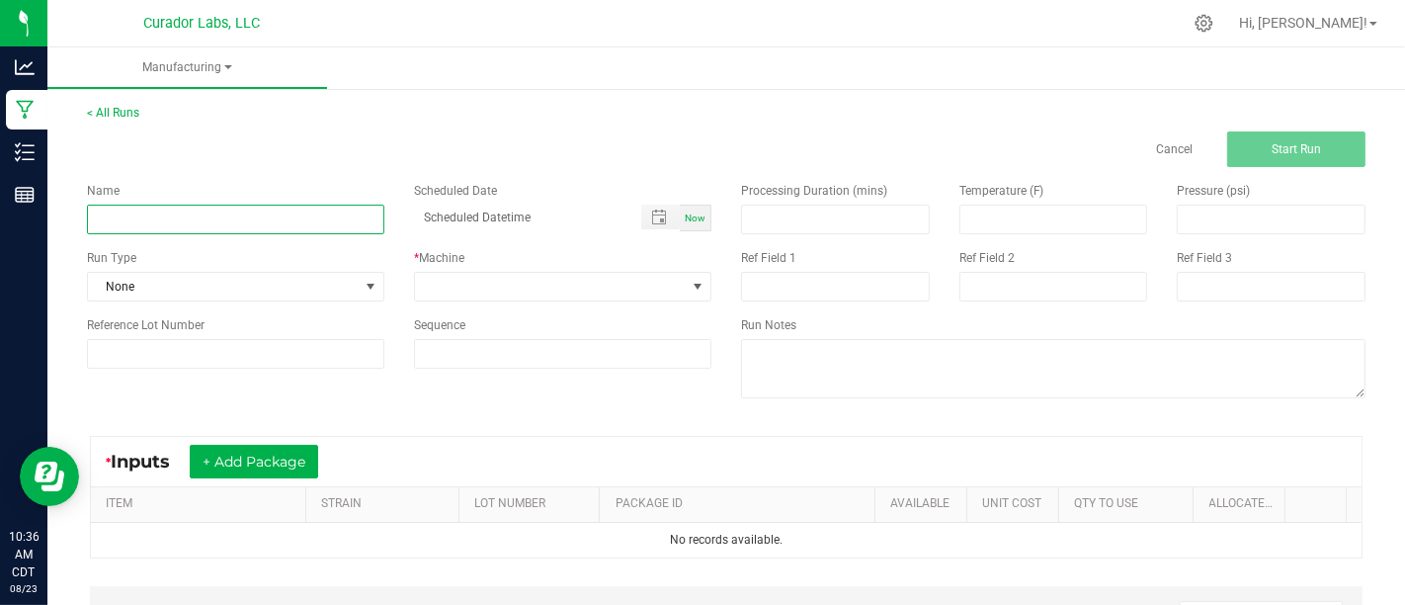
click at [338, 214] on input at bounding box center [235, 220] width 297 height 30
type input "Fresh Frozen Wash Test - Cherry Bang Bang"
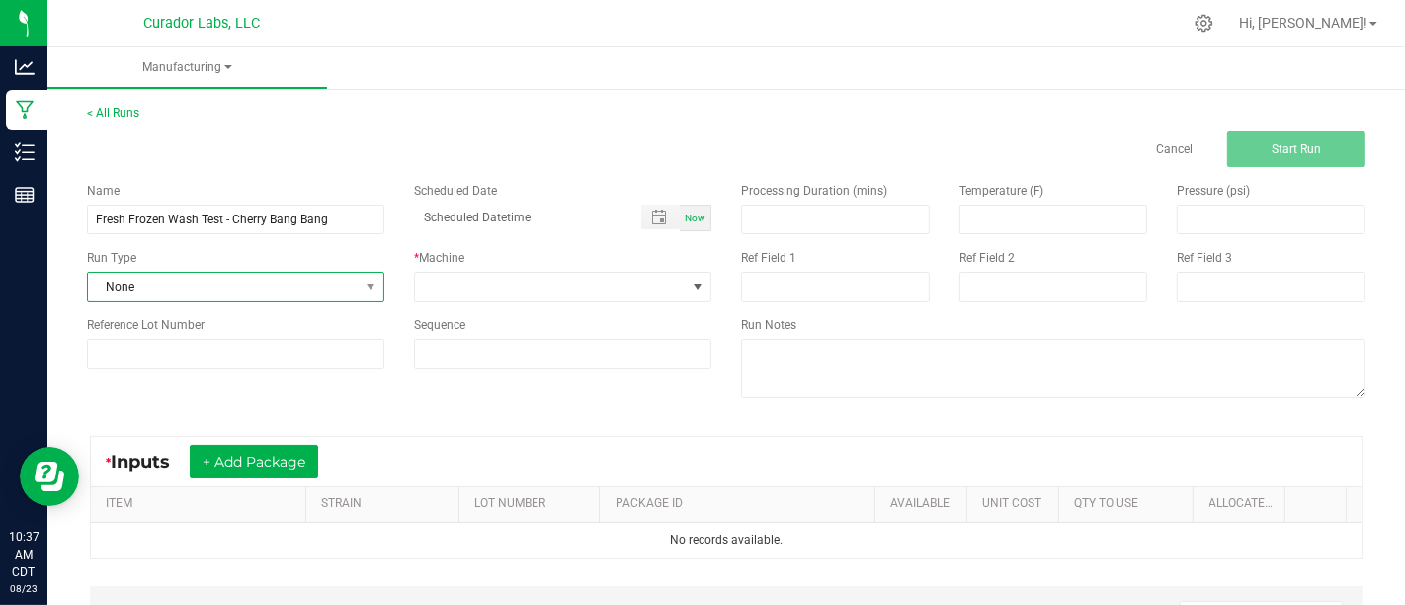
click at [346, 273] on span "None" at bounding box center [223, 287] width 271 height 28
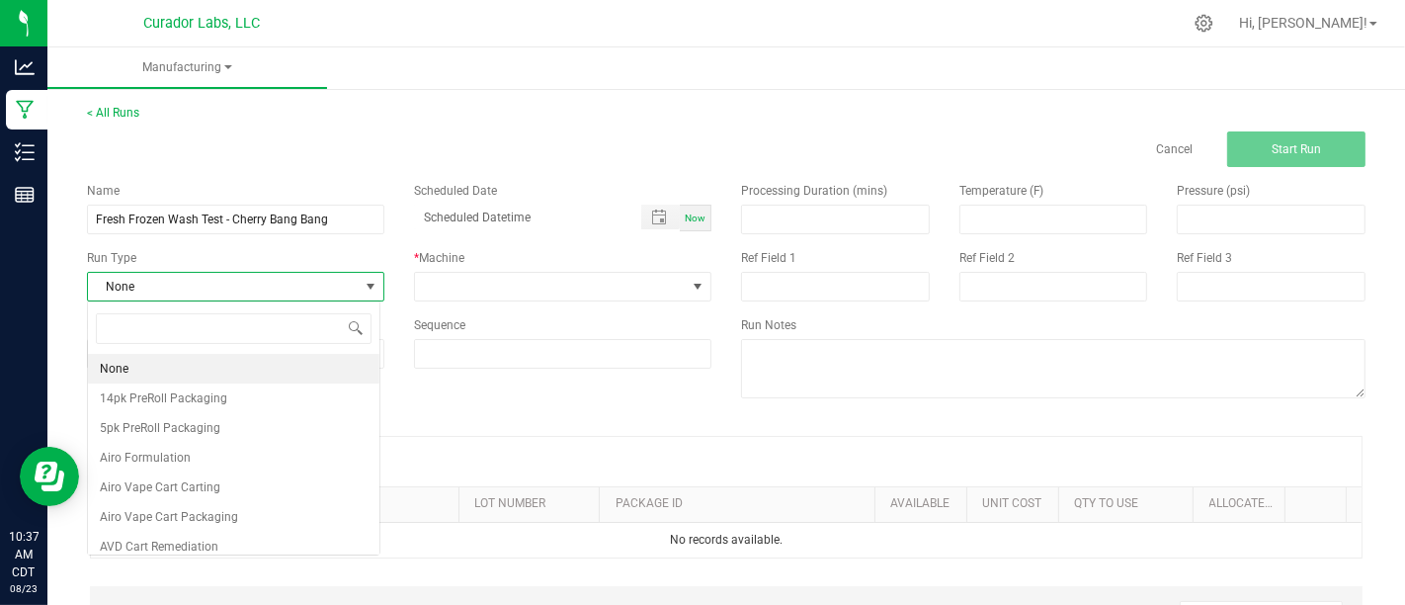
scroll to position [29, 293]
type input "Wash"
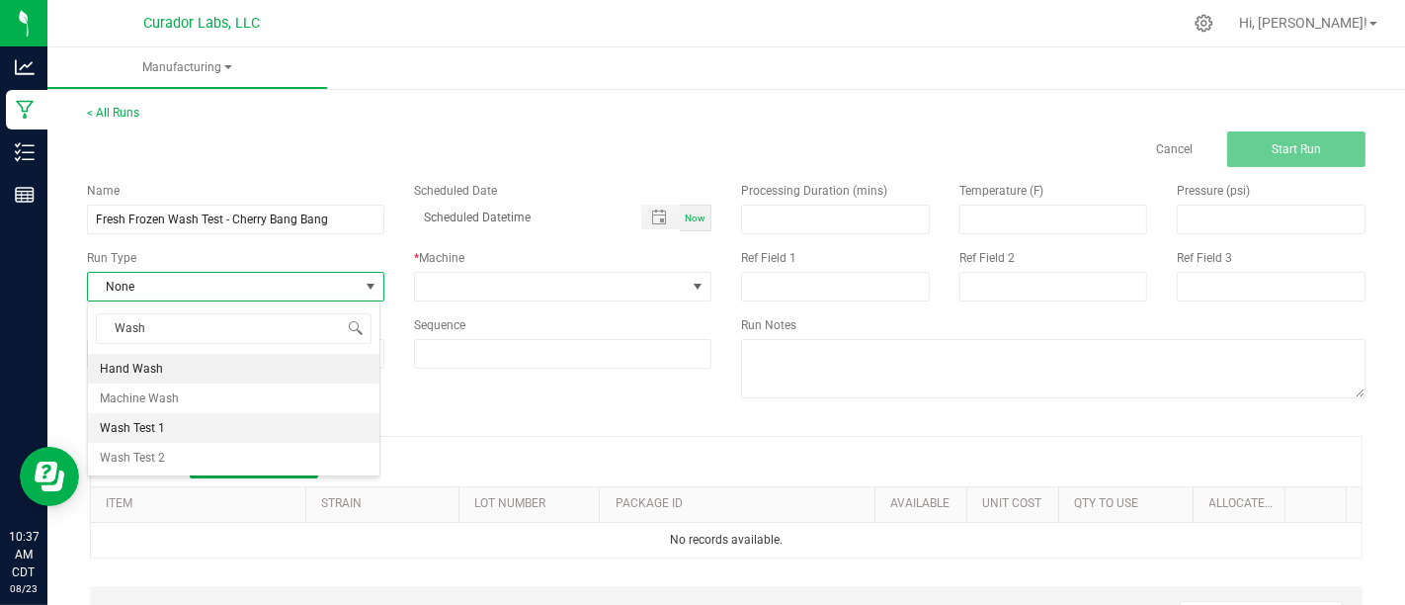
click at [241, 413] on li "Wash Test 1" at bounding box center [234, 428] width 292 height 30
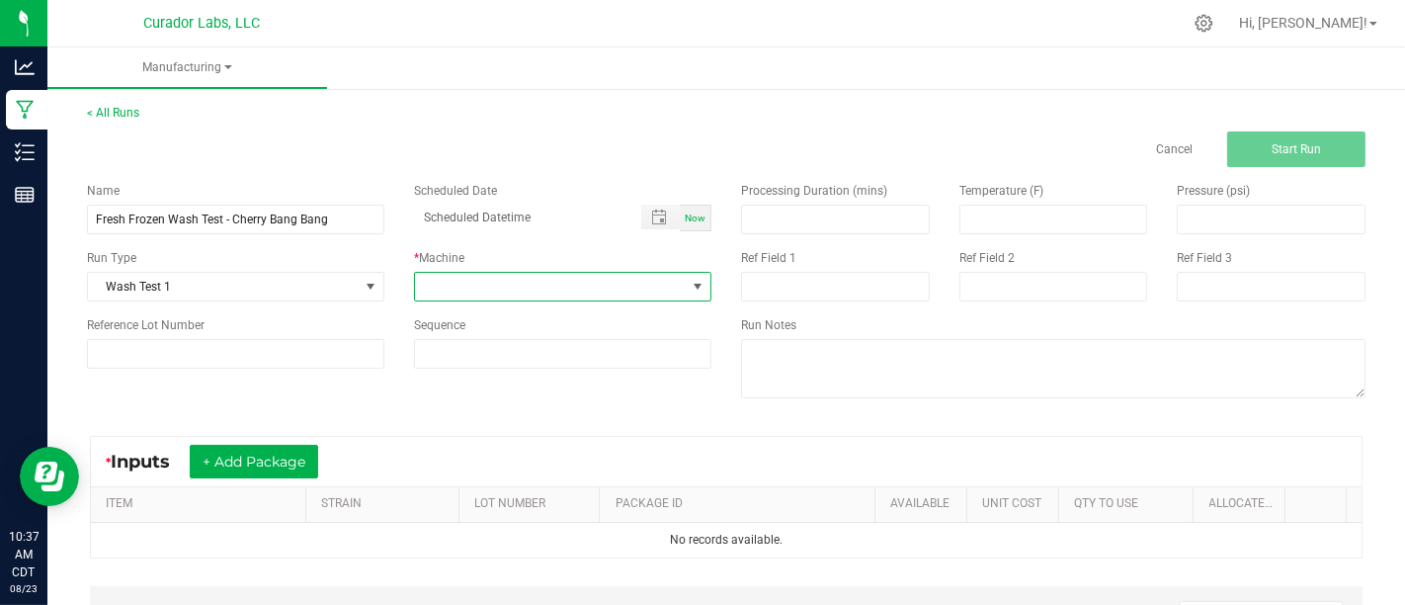
click at [532, 296] on span at bounding box center [550, 287] width 271 height 28
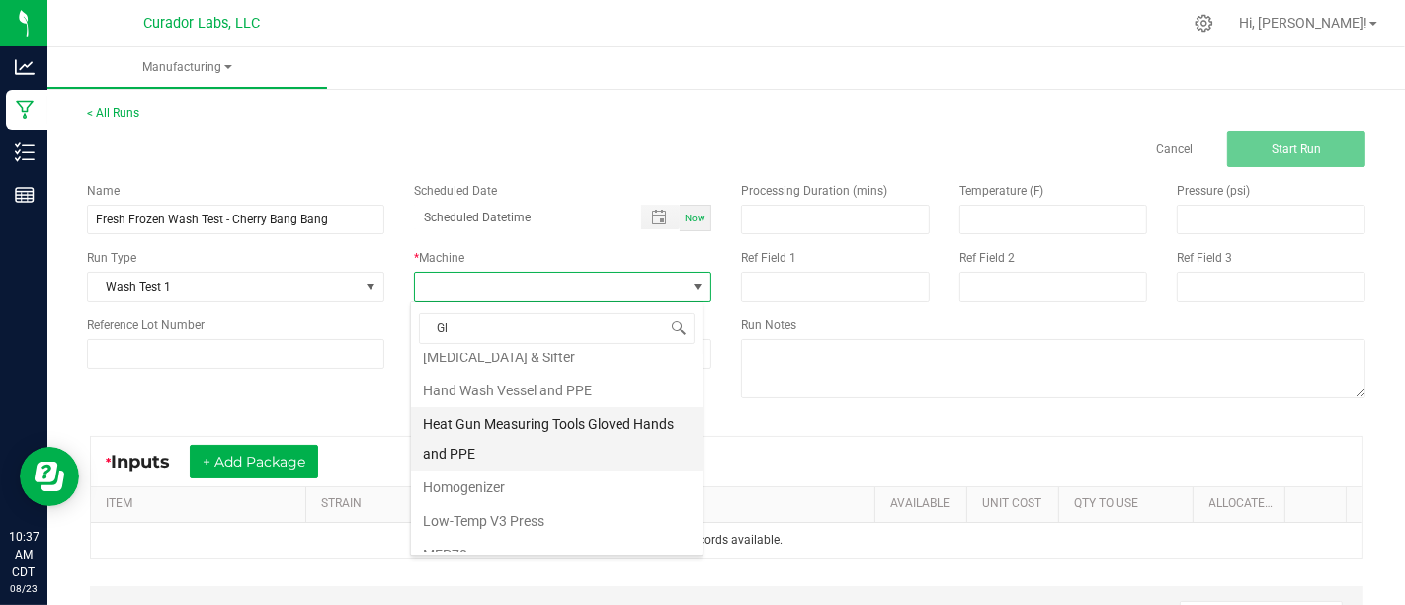
scroll to position [0, 0]
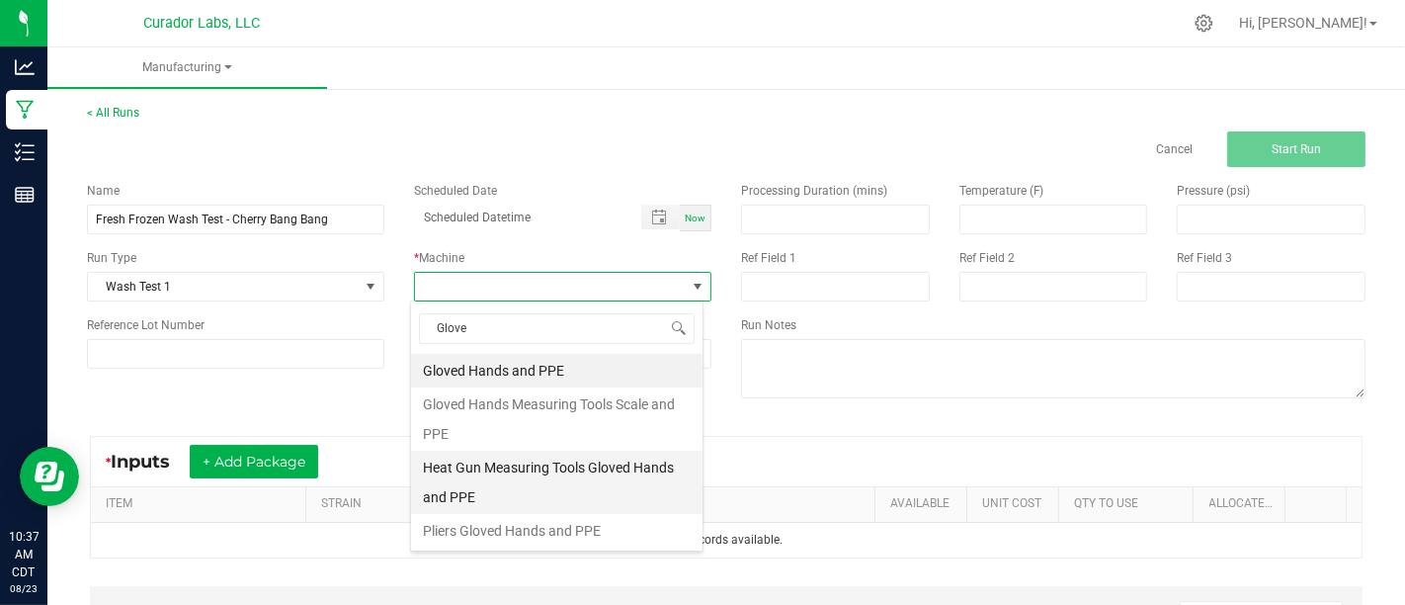
type input "Gloved"
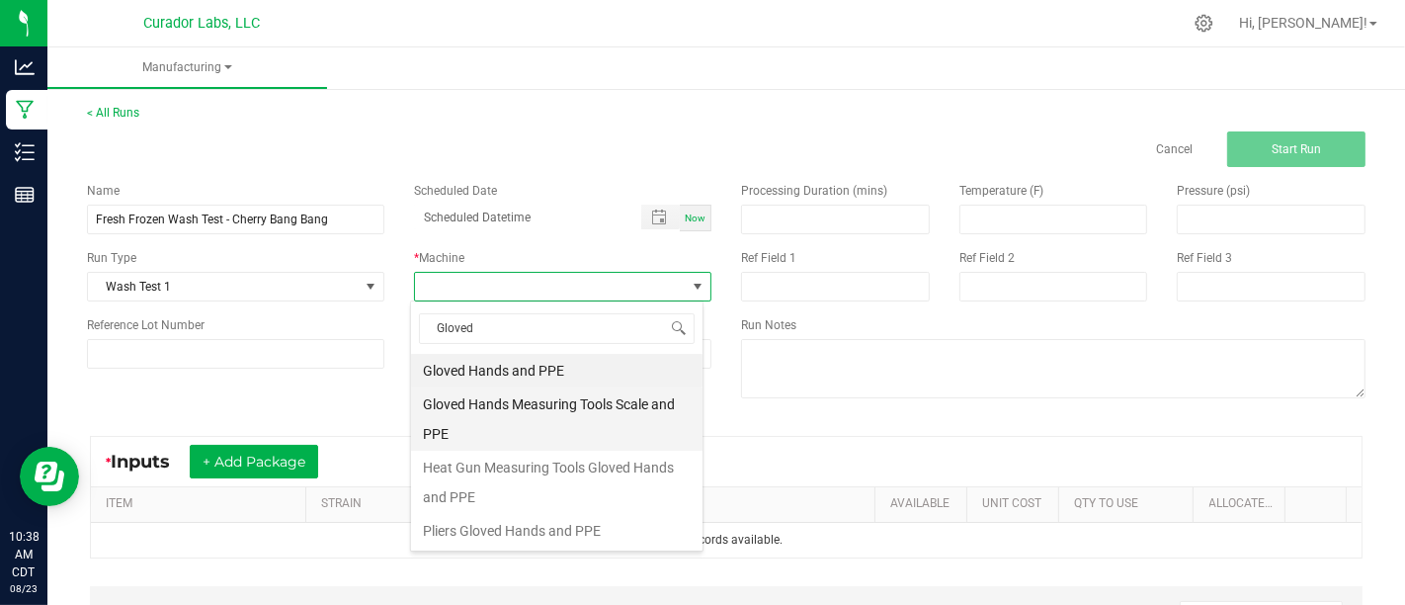
click at [630, 422] on li "Gloved Hands Measuring Tools Scale and PPE" at bounding box center [557, 418] width 292 height 63
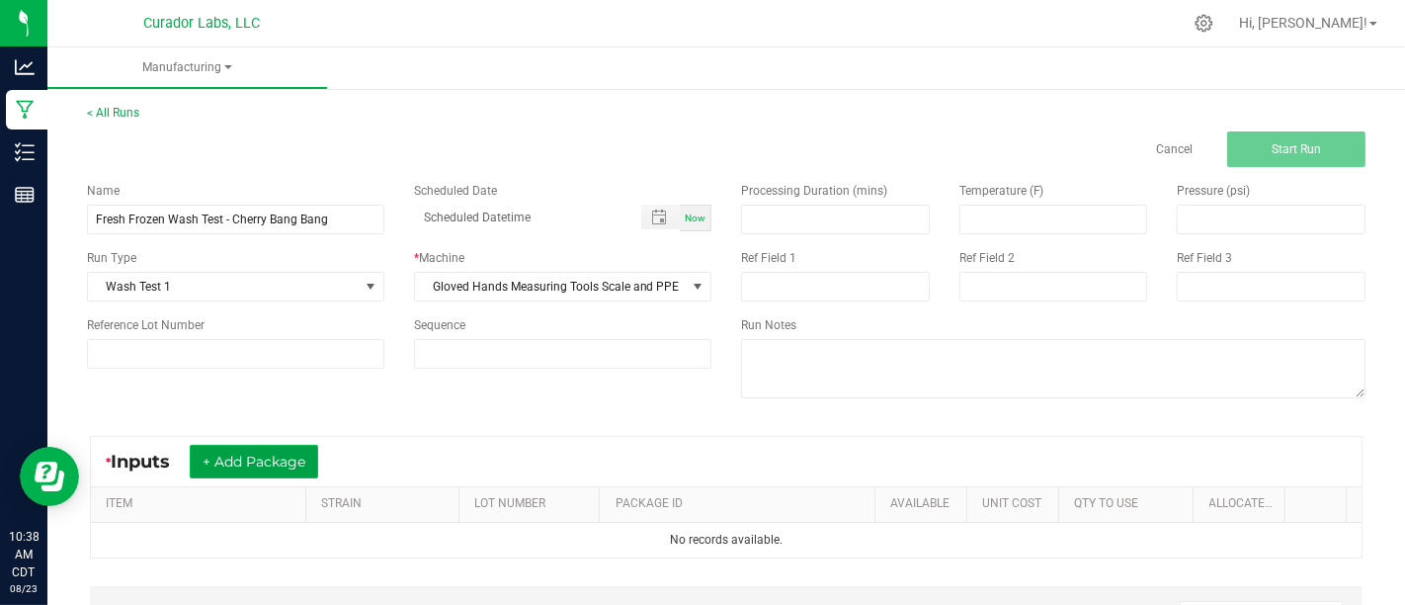
click at [257, 456] on button "+ Add Package" at bounding box center [254, 462] width 128 height 34
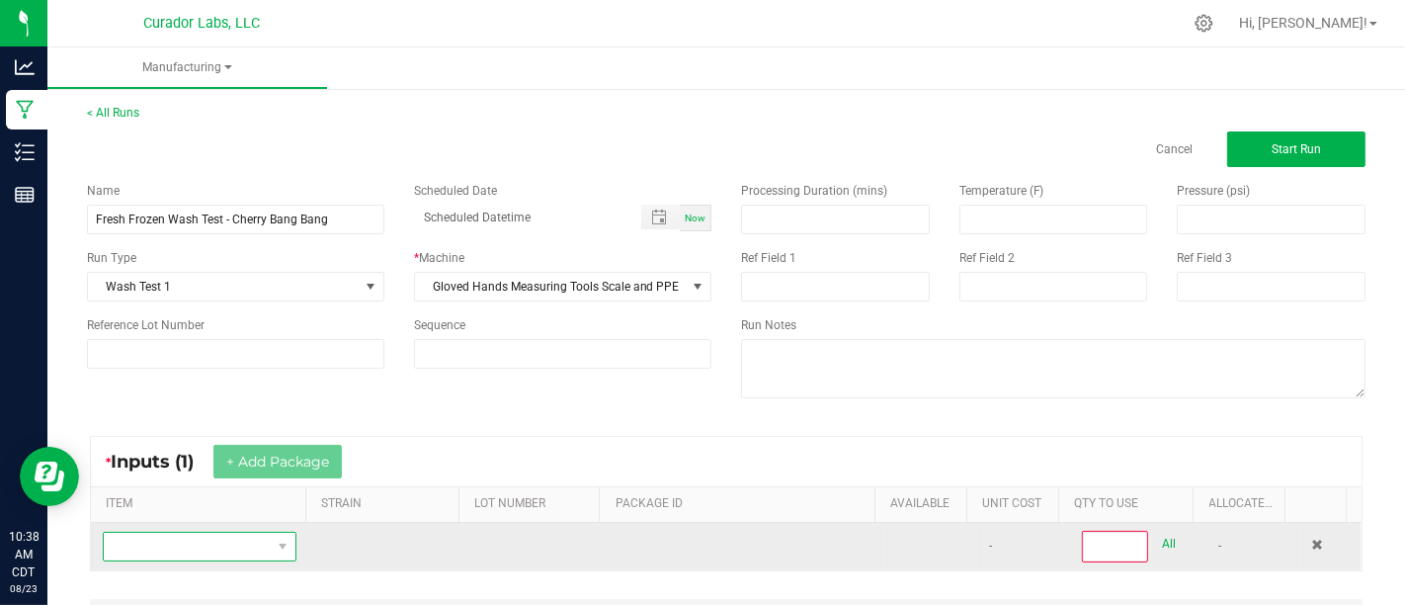
click at [222, 541] on span "NO DATA FOUND" at bounding box center [187, 547] width 167 height 28
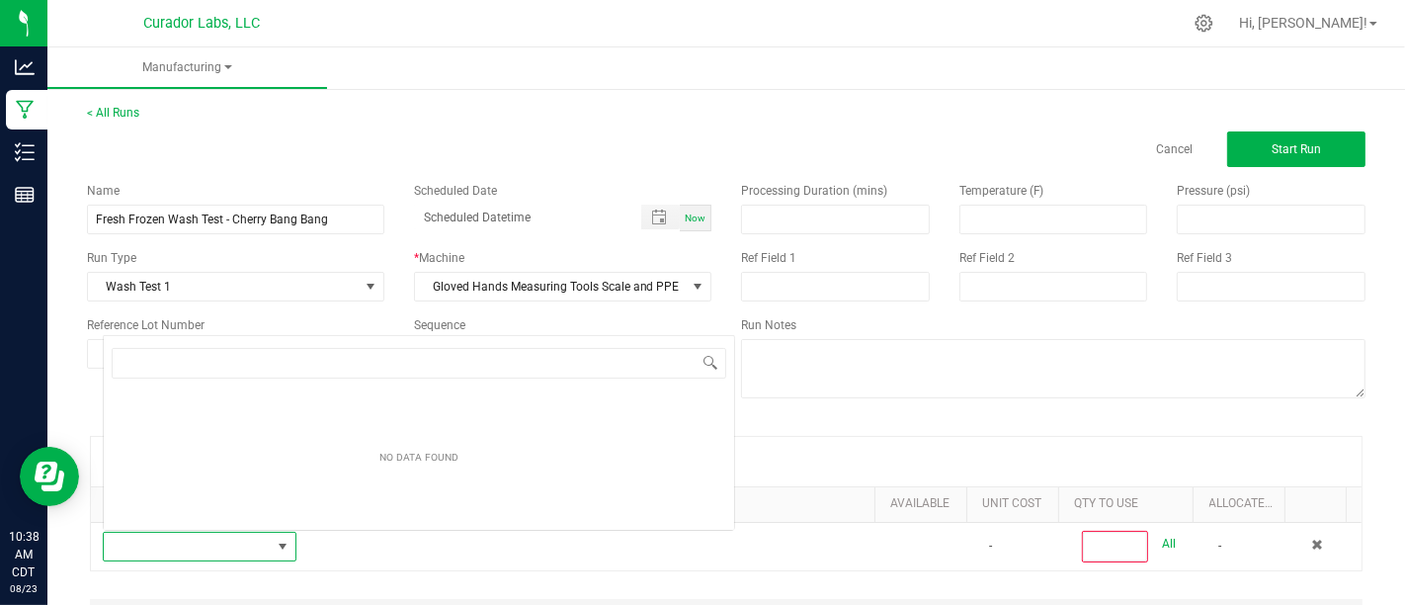
scroll to position [29, 185]
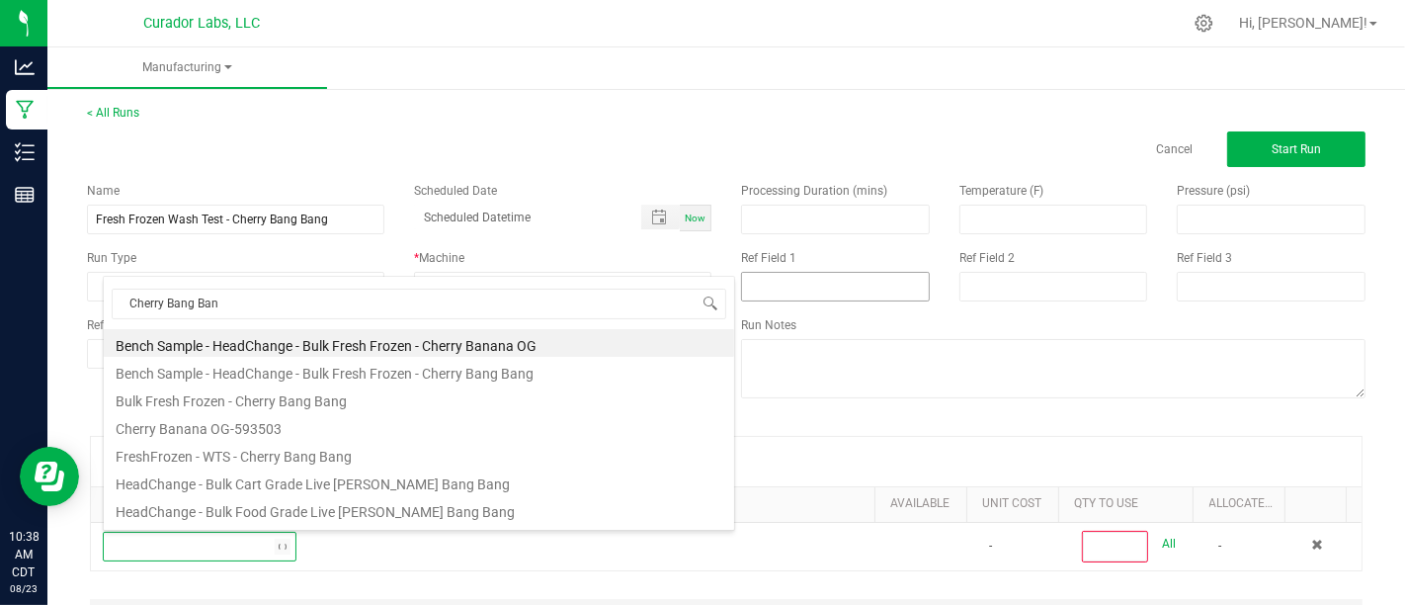
type input "Cherry Bang Bang"
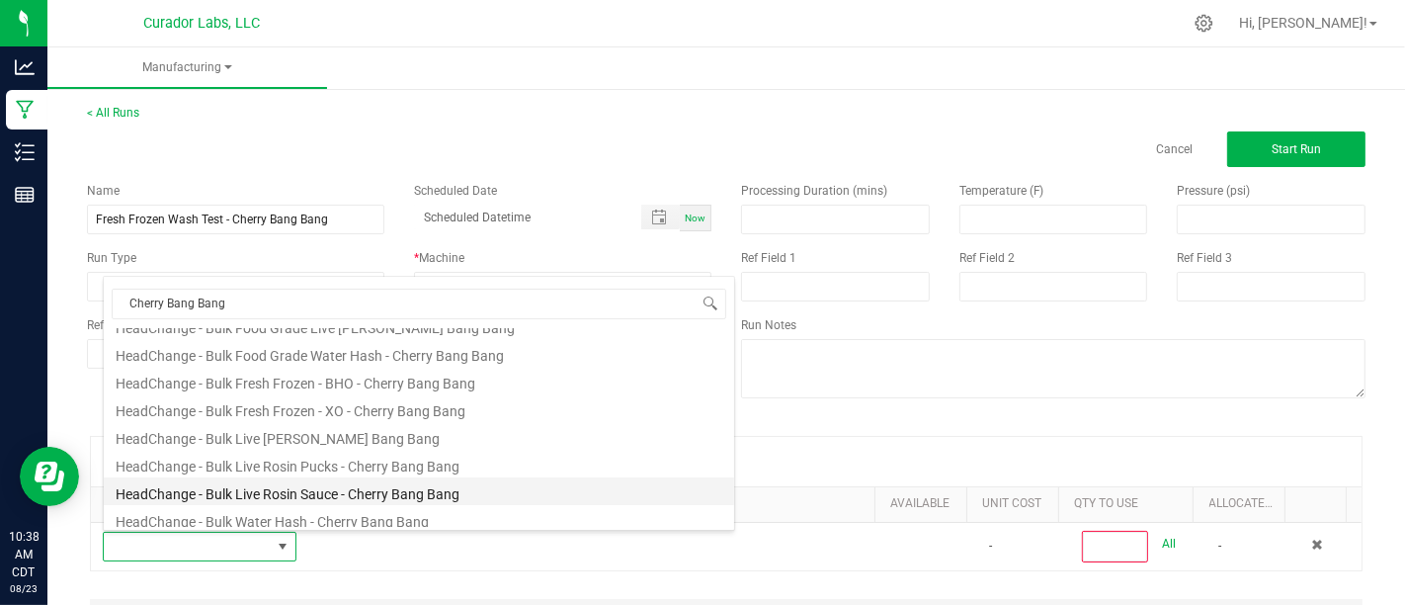
scroll to position [189, 0]
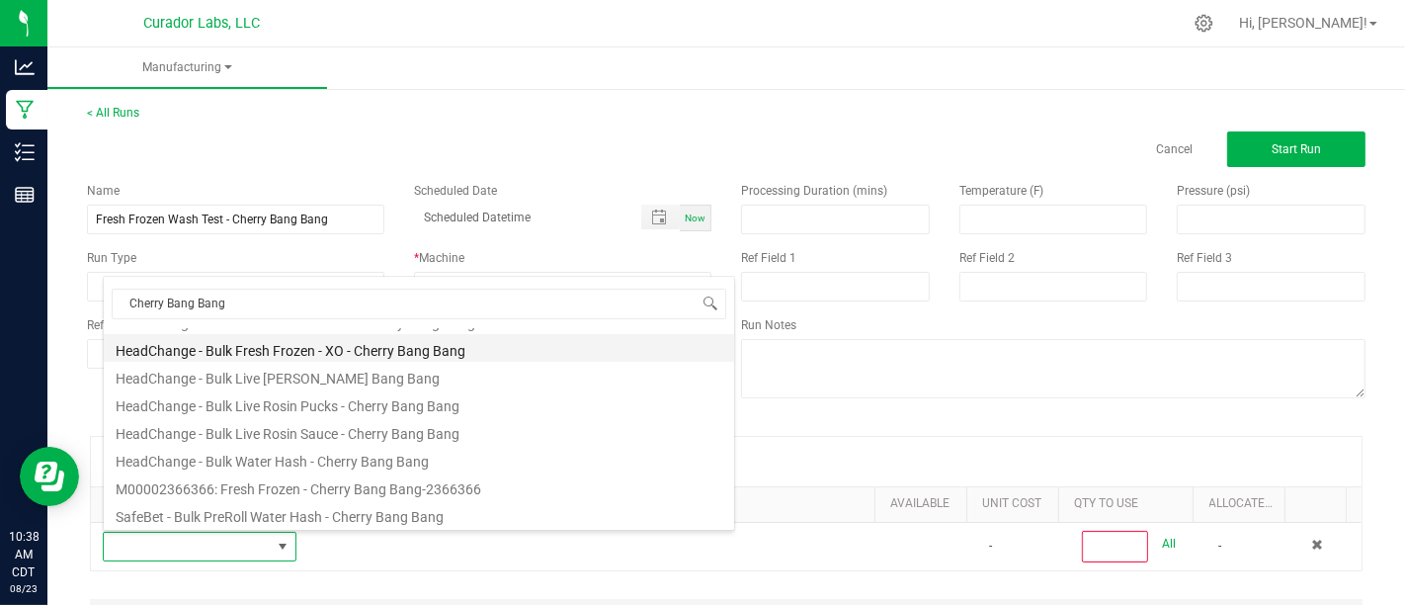
click at [593, 352] on li "HeadChange - Bulk Fresh Frozen - XO - Cherry Bang Bang" at bounding box center [419, 348] width 631 height 28
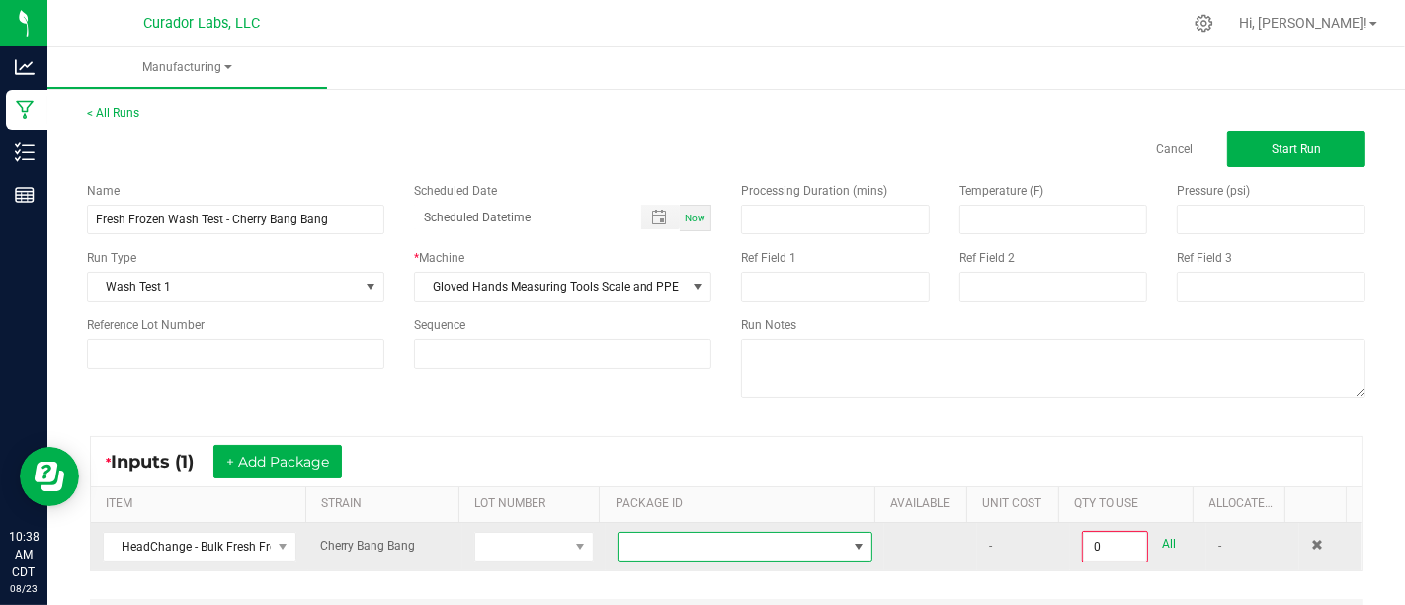
click at [771, 540] on span at bounding box center [733, 547] width 228 height 28
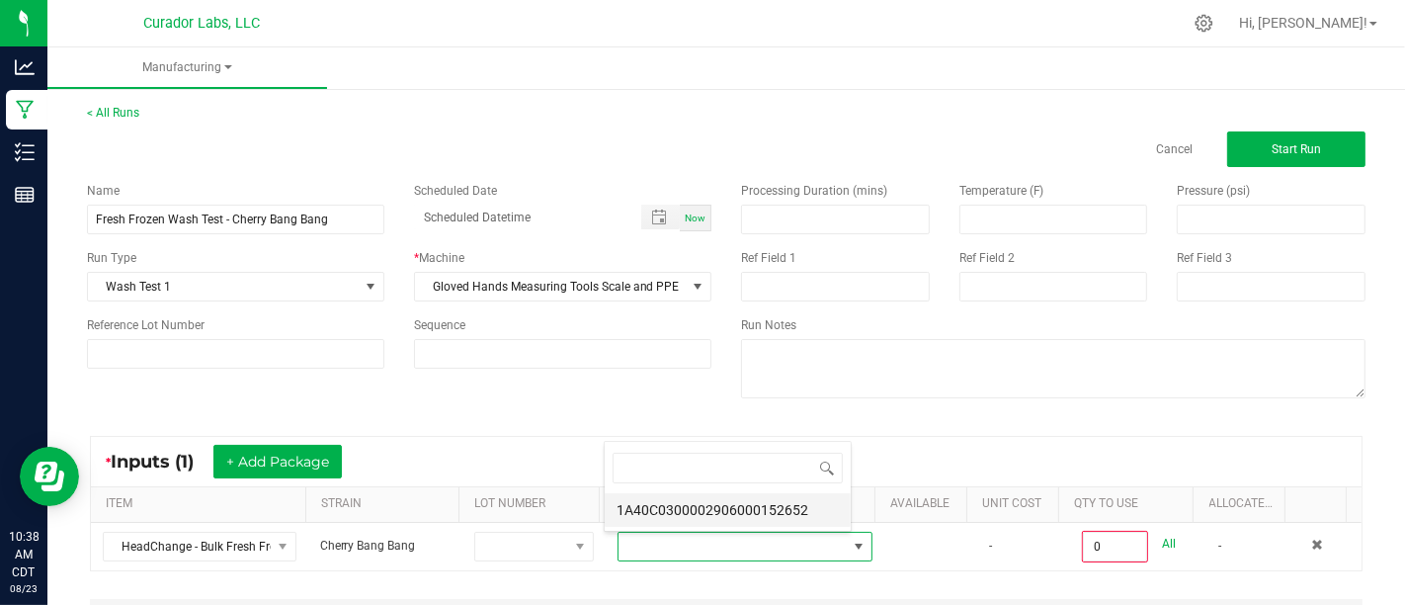
click at [792, 505] on li "1A40C0300002906000152652" at bounding box center [728, 510] width 246 height 34
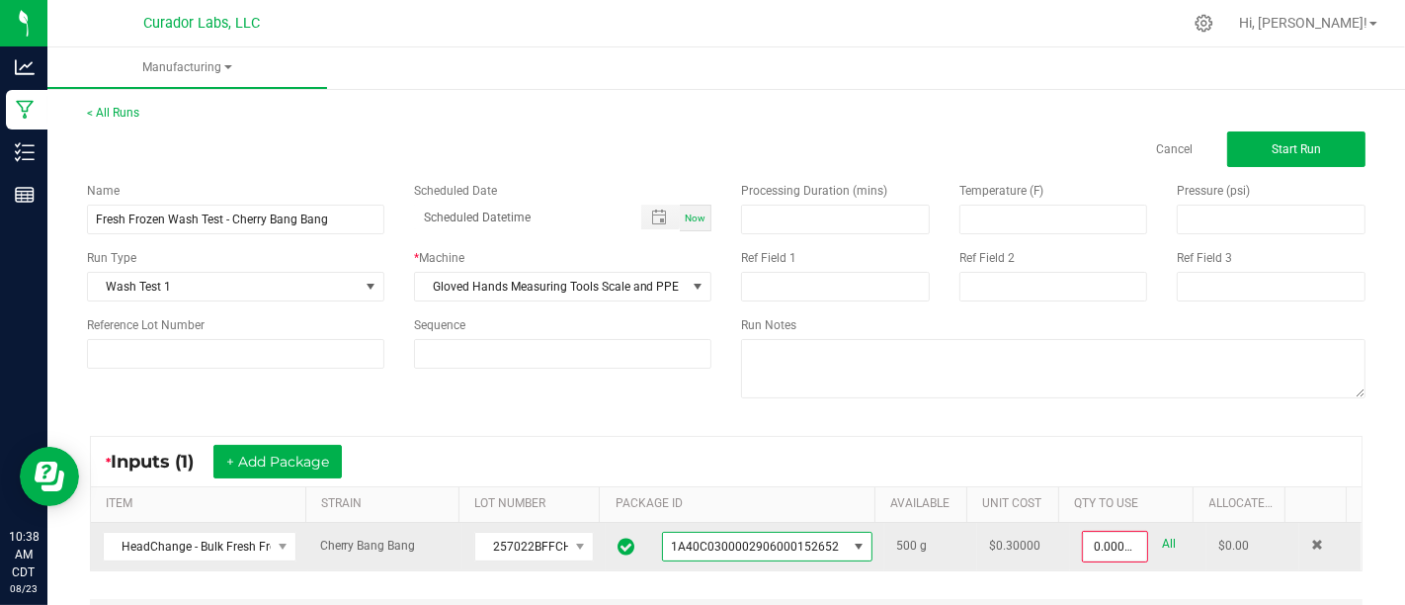
click at [1162, 539] on link "All" at bounding box center [1169, 544] width 14 height 27
type input "500.0000 g"
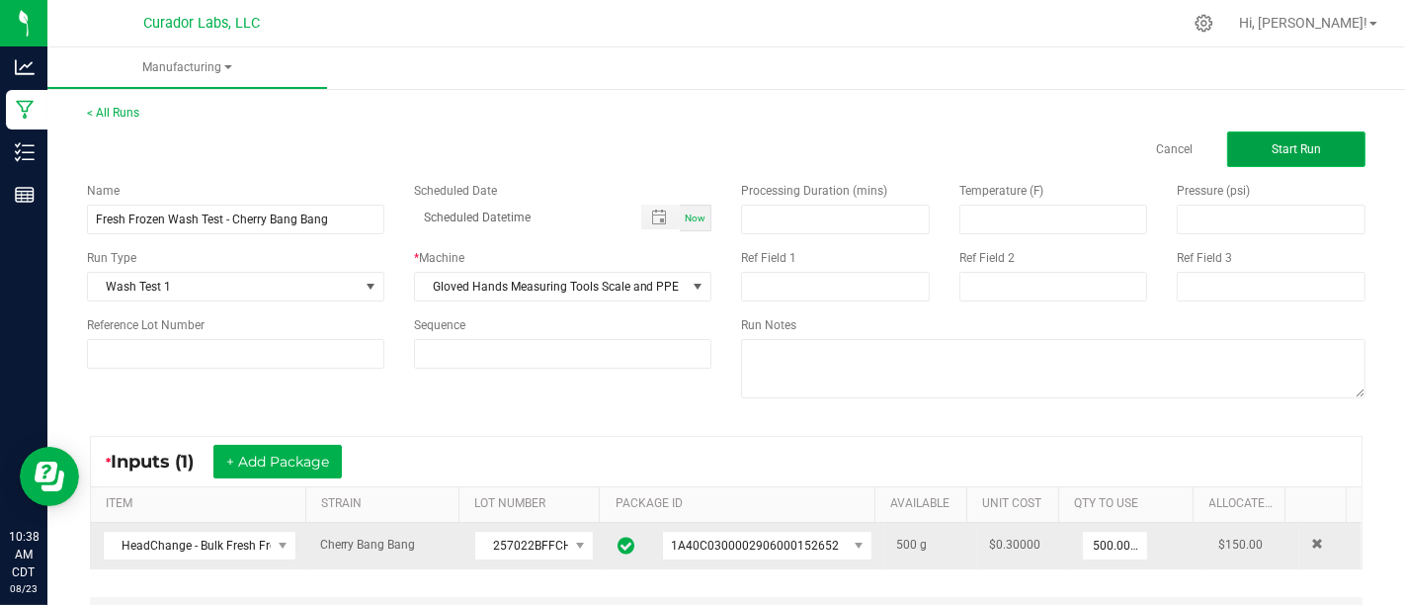
click at [1312, 152] on button "Start Run" at bounding box center [1296, 149] width 138 height 36
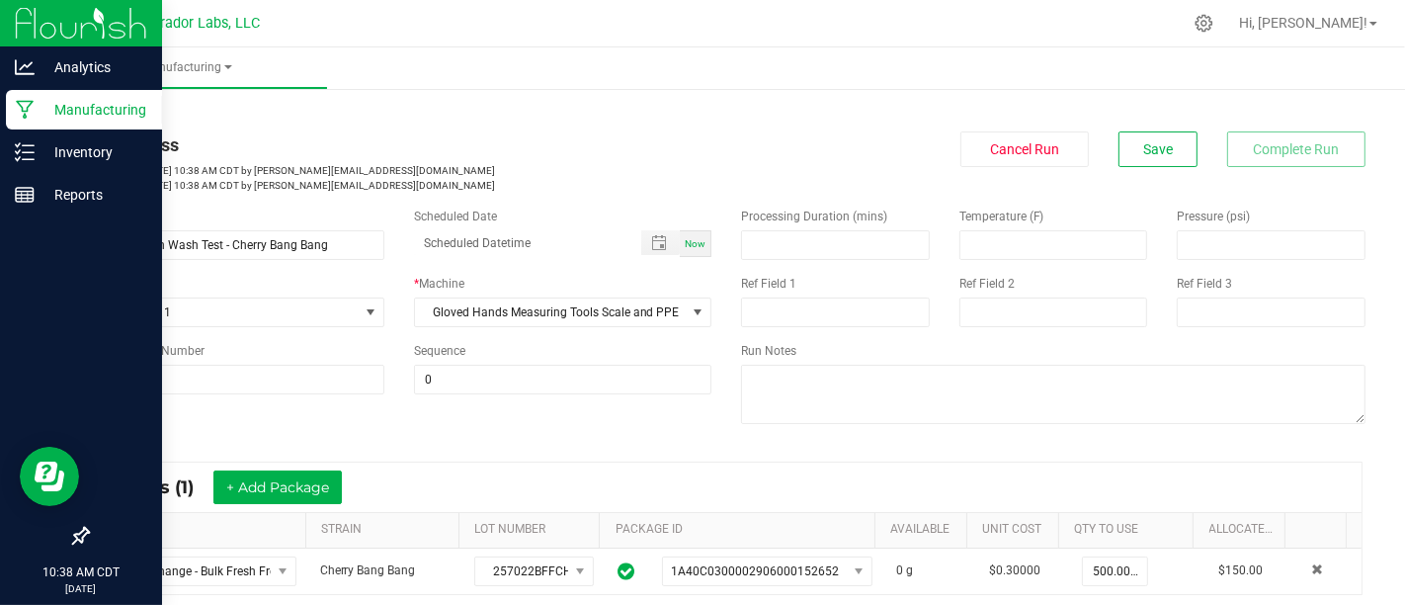
click at [34, 111] on icon at bounding box center [25, 110] width 19 height 20
